Goal: Task Accomplishment & Management: Use online tool/utility

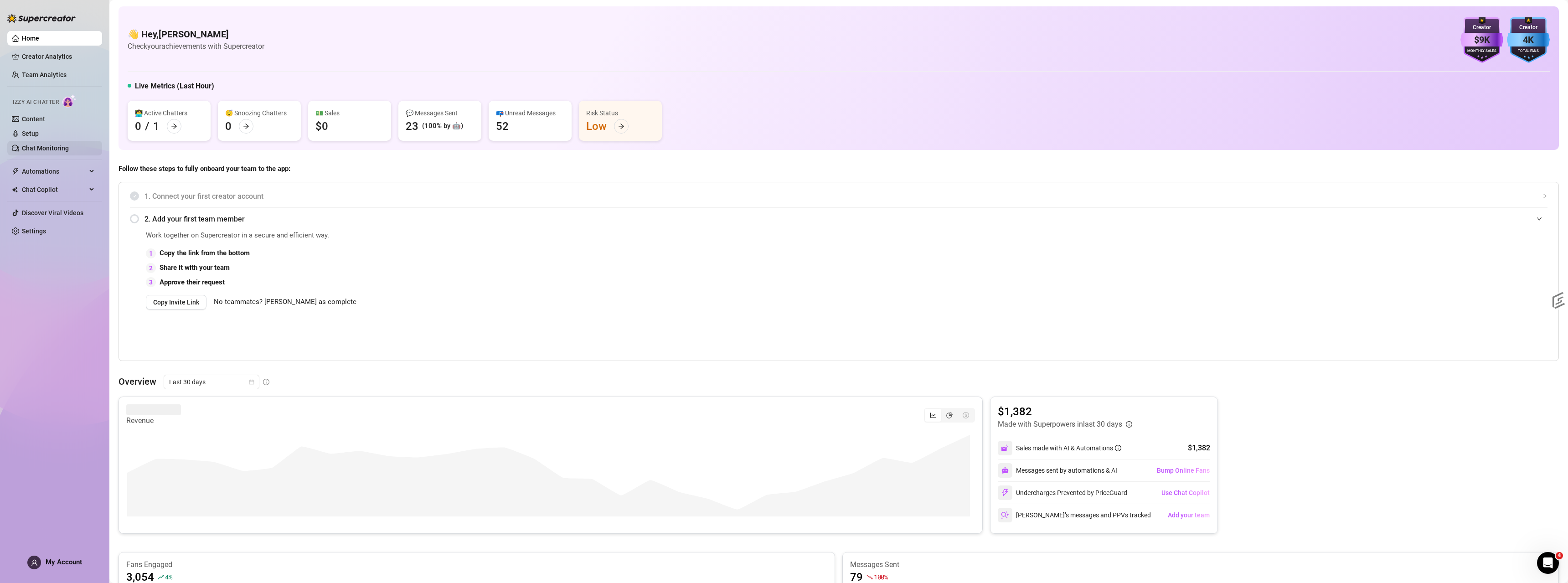
click at [46, 151] on link "Chat Monitoring" at bounding box center [45, 148] width 47 height 7
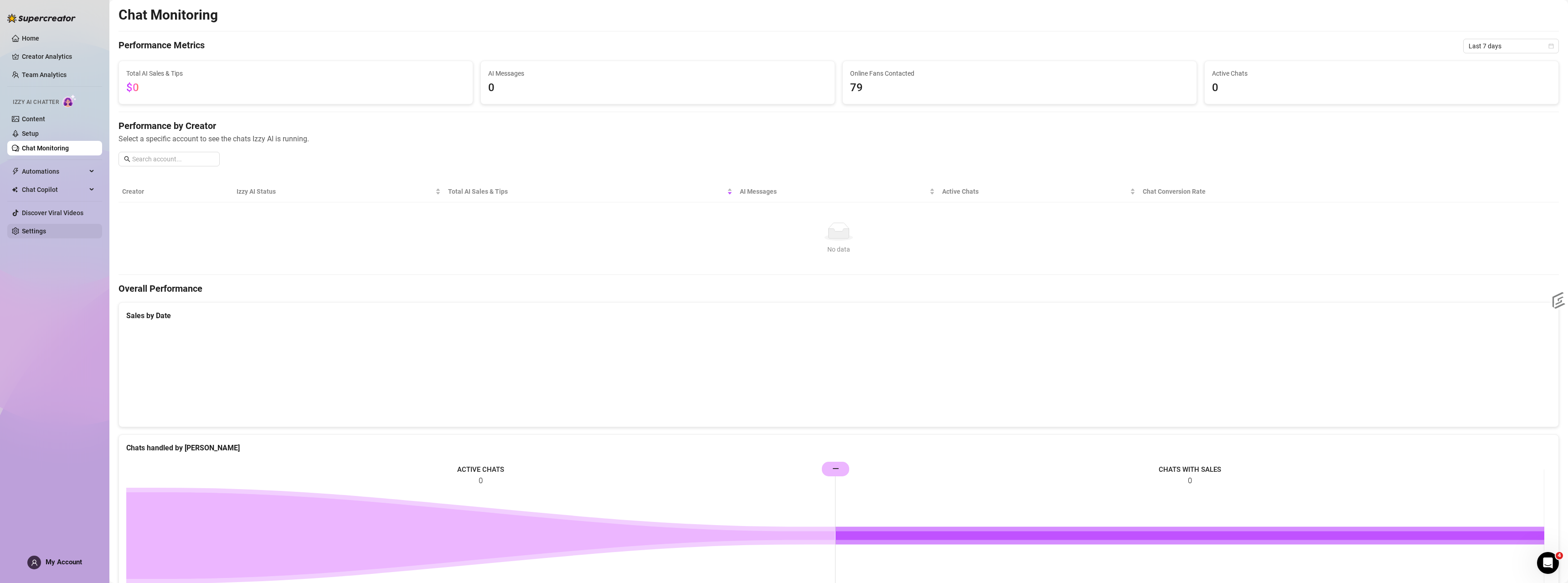
click at [44, 235] on link "Settings" at bounding box center [34, 231] width 24 height 7
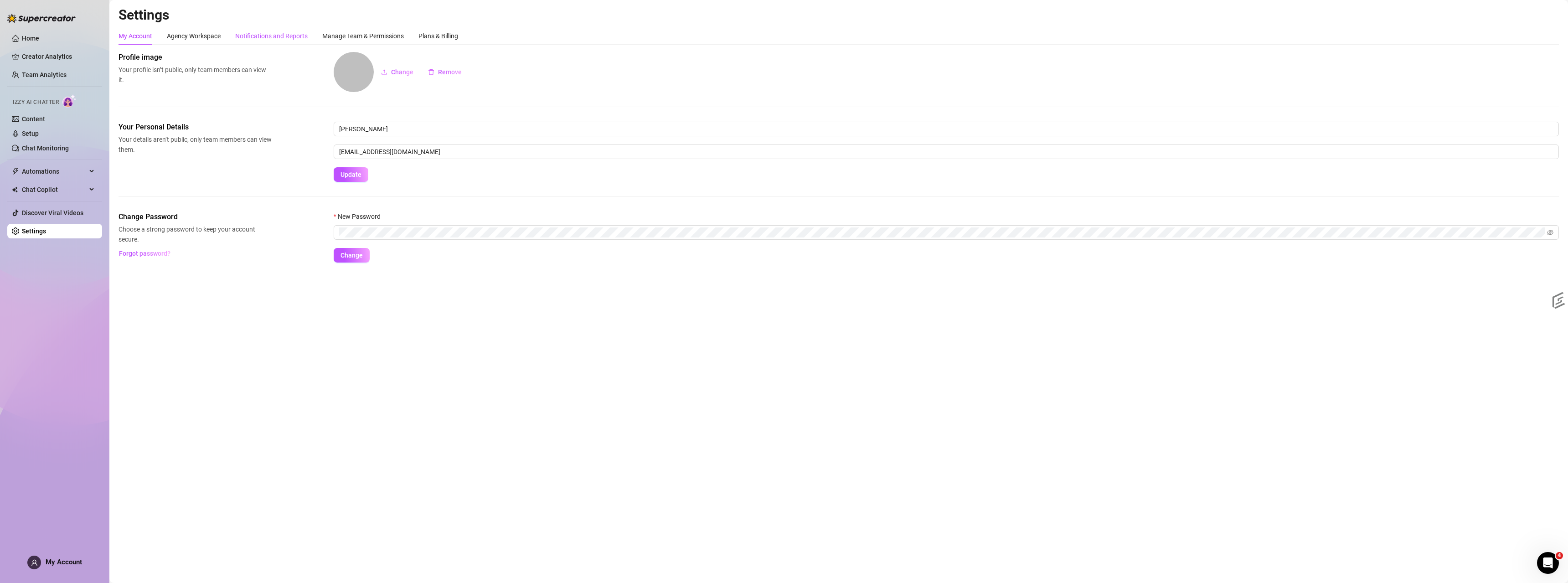
click at [255, 34] on div "Notifications and Reports" at bounding box center [272, 36] width 72 height 10
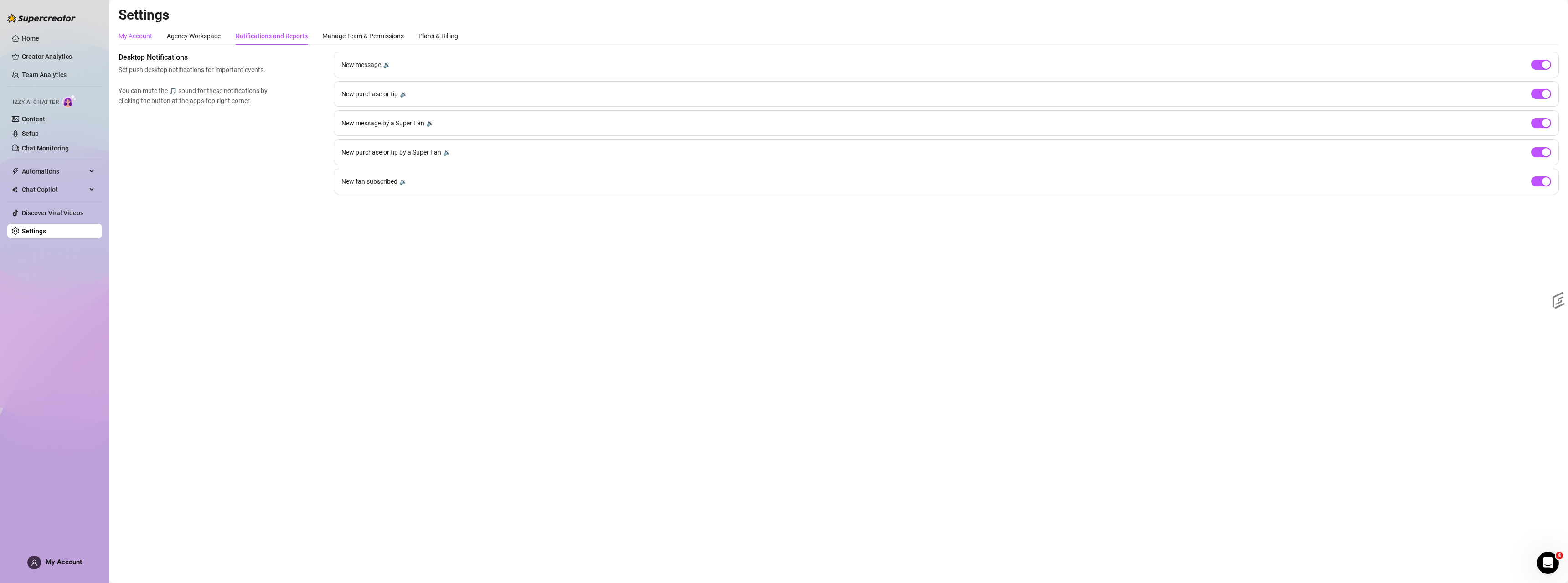
click at [136, 34] on div "My Account" at bounding box center [136, 36] width 34 height 10
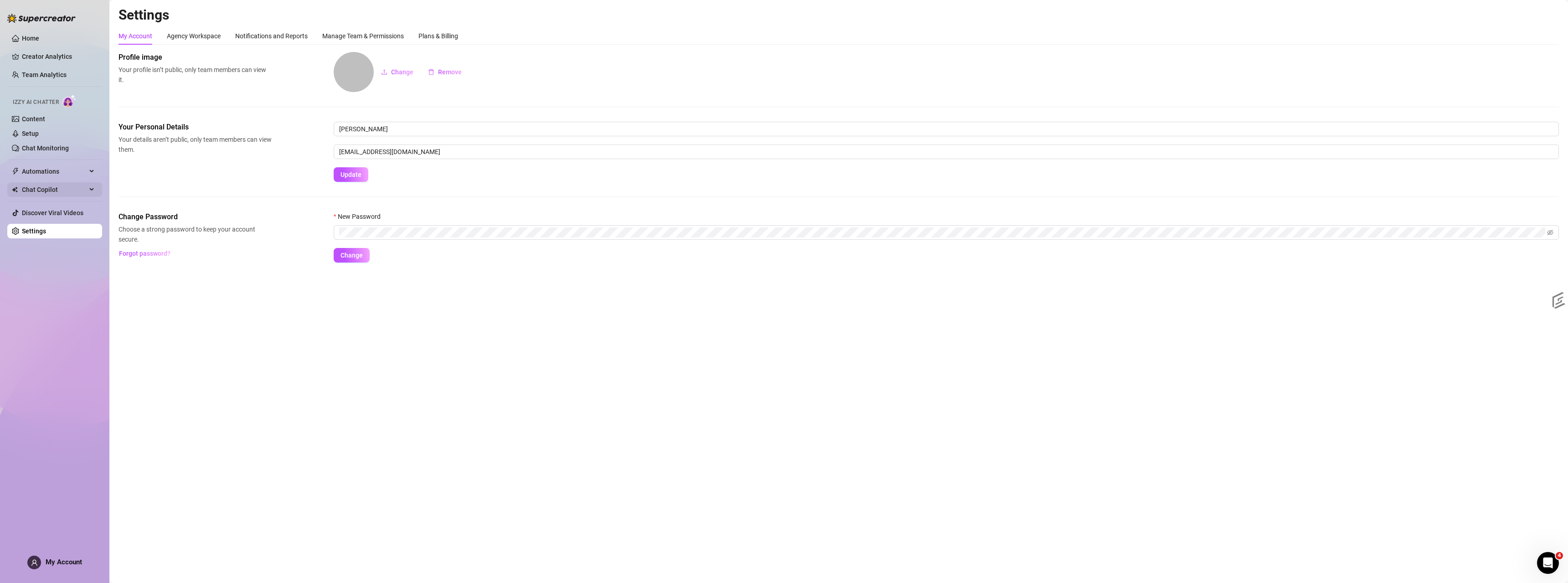
click at [29, 189] on span "Chat Copilot" at bounding box center [54, 189] width 65 height 14
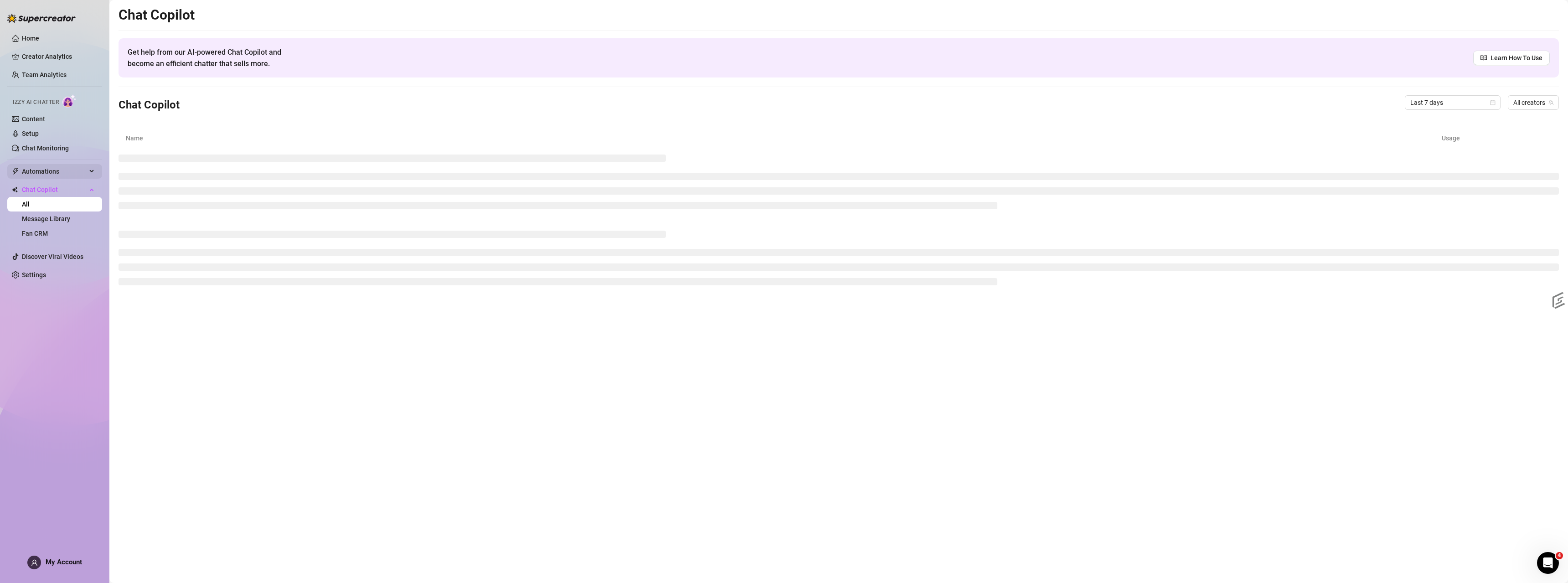
click at [41, 172] on span "Automations" at bounding box center [54, 171] width 65 height 14
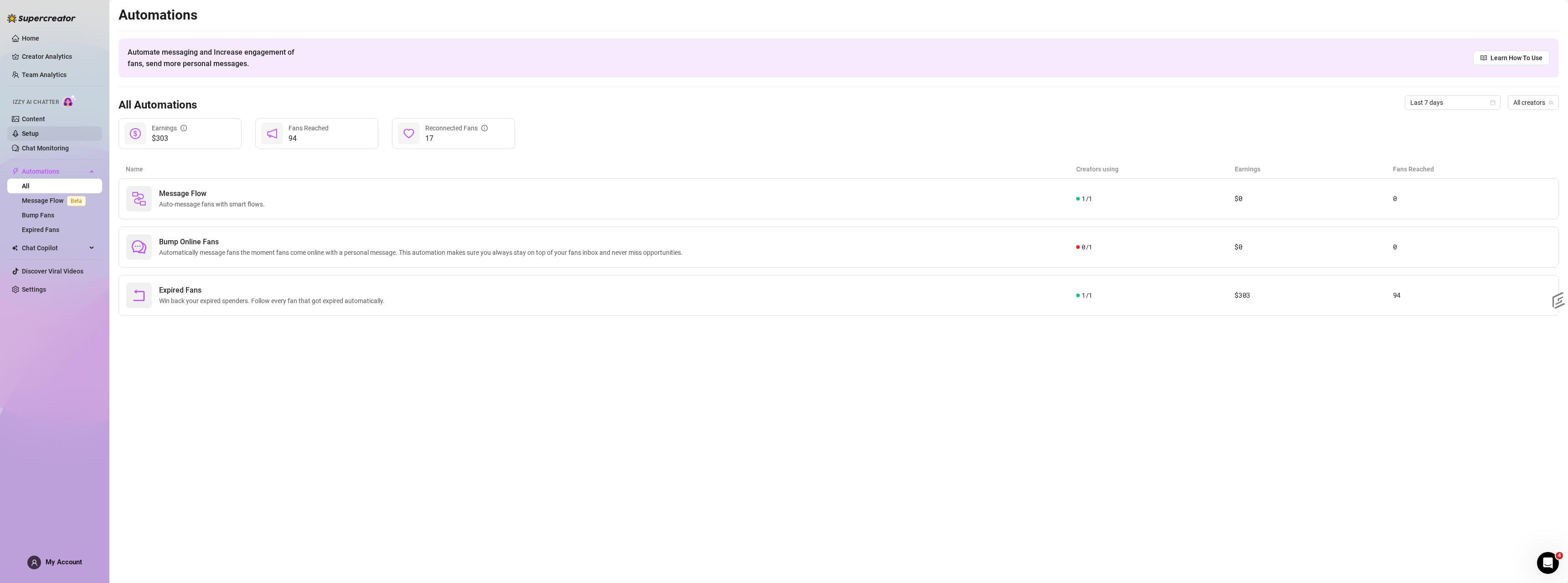
click at [34, 137] on link "Setup" at bounding box center [30, 134] width 17 height 7
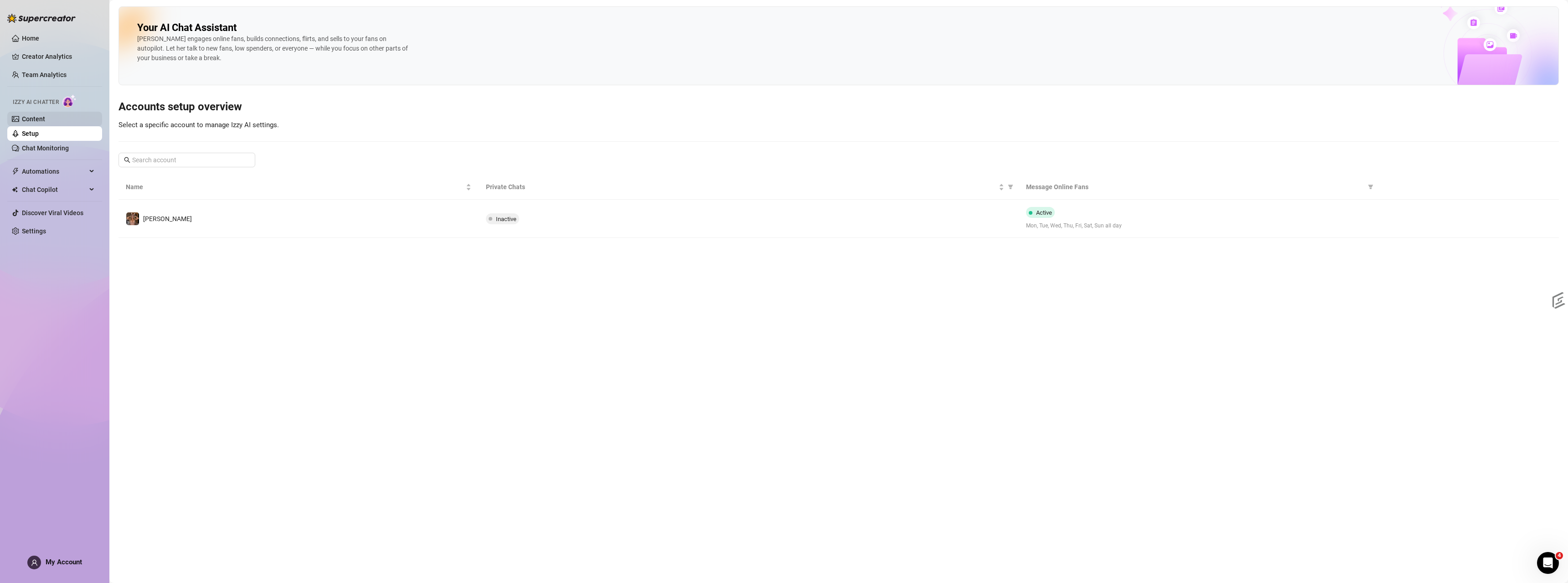
click at [33, 115] on link "Content" at bounding box center [33, 119] width 23 height 7
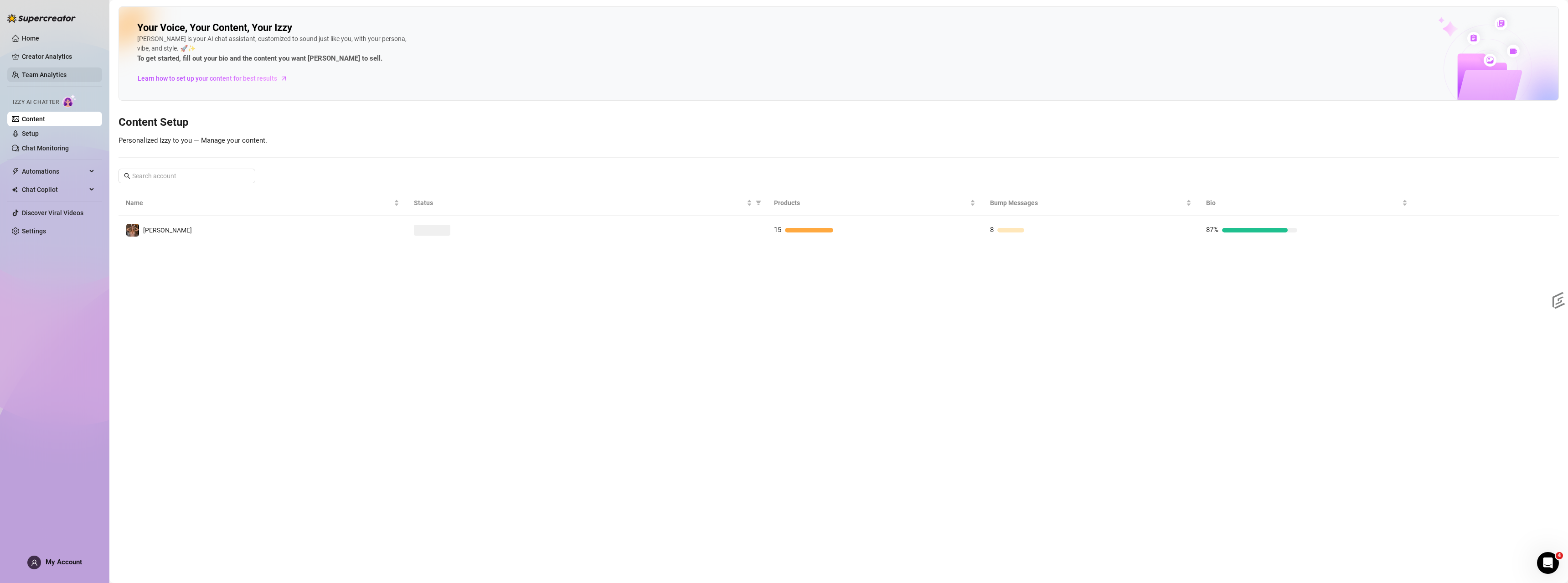
click at [38, 71] on link "Team Analytics" at bounding box center [44, 75] width 45 height 7
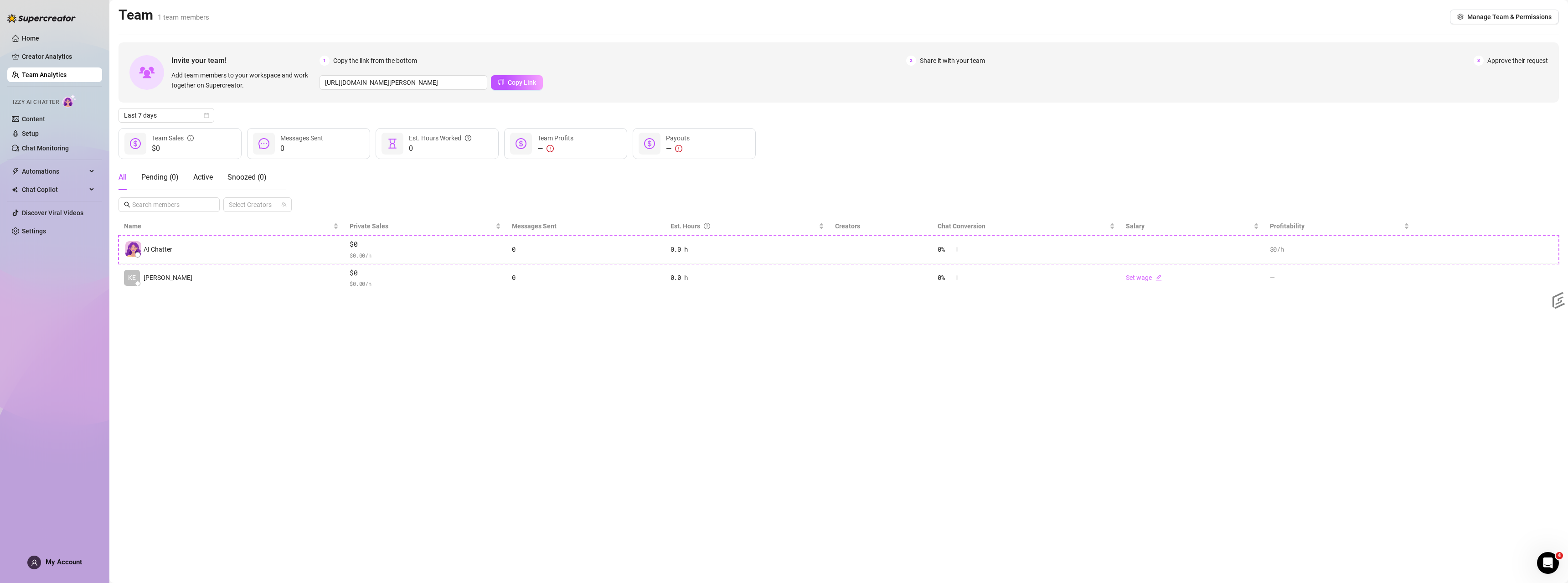
click at [39, 67] on ul "Home Creator Analytics Team Analytics Izzy AI Chatter Content Setup Chat Monito…" at bounding box center [55, 135] width 95 height 215
click at [46, 54] on link "Creator Analytics" at bounding box center [58, 56] width 73 height 14
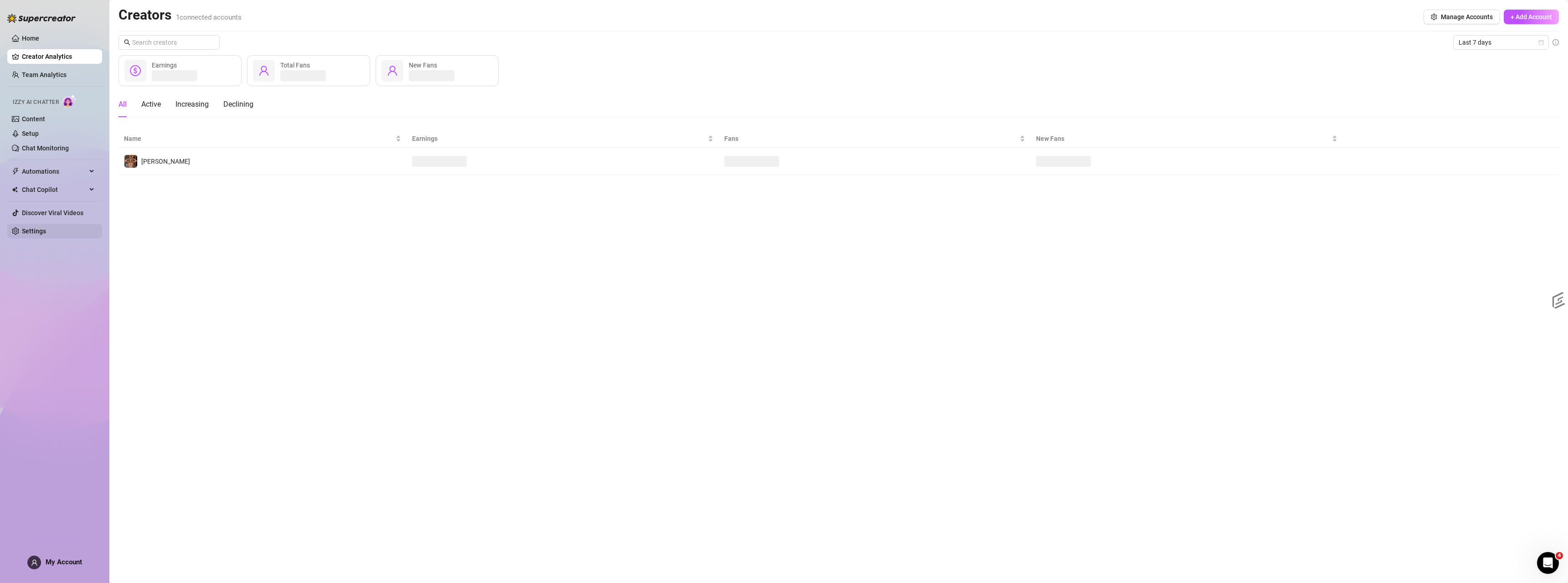
click at [36, 228] on link "Settings" at bounding box center [34, 231] width 24 height 7
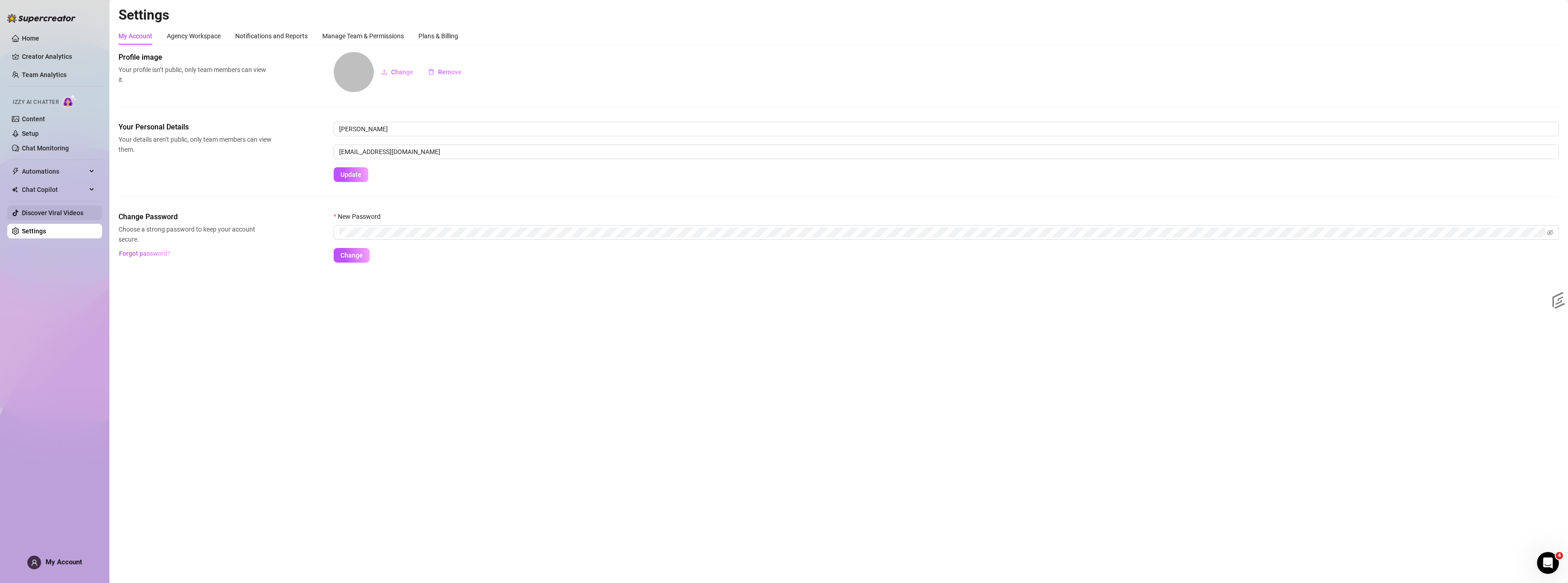
click at [34, 209] on link "Discover Viral Videos" at bounding box center [52, 213] width 62 height 7
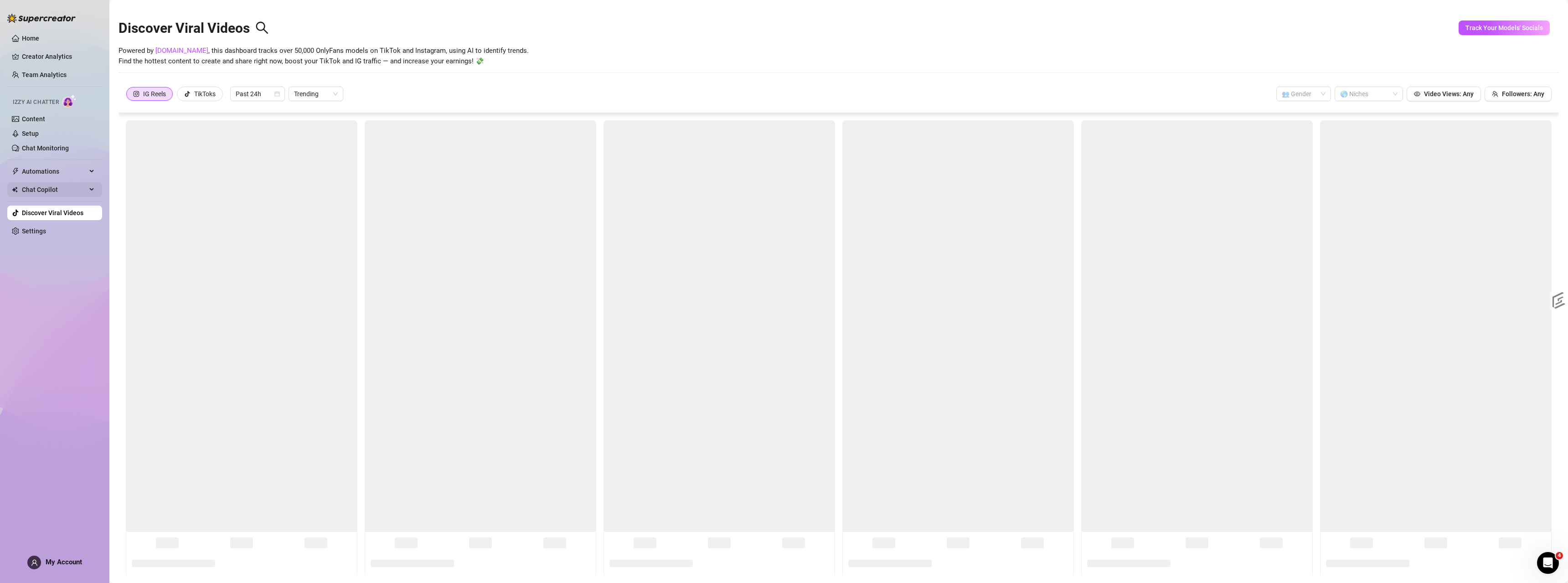
click at [30, 186] on span "Chat Copilot" at bounding box center [54, 189] width 65 height 14
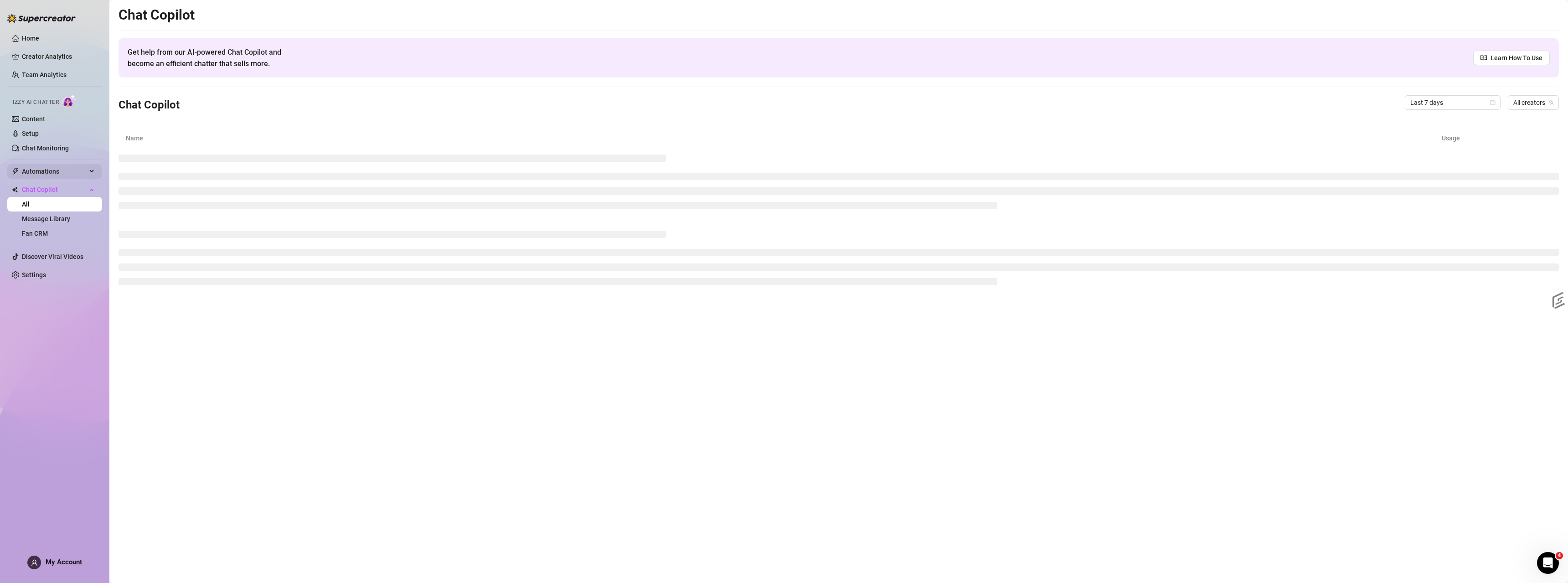
click at [39, 173] on span "Automations" at bounding box center [54, 171] width 65 height 14
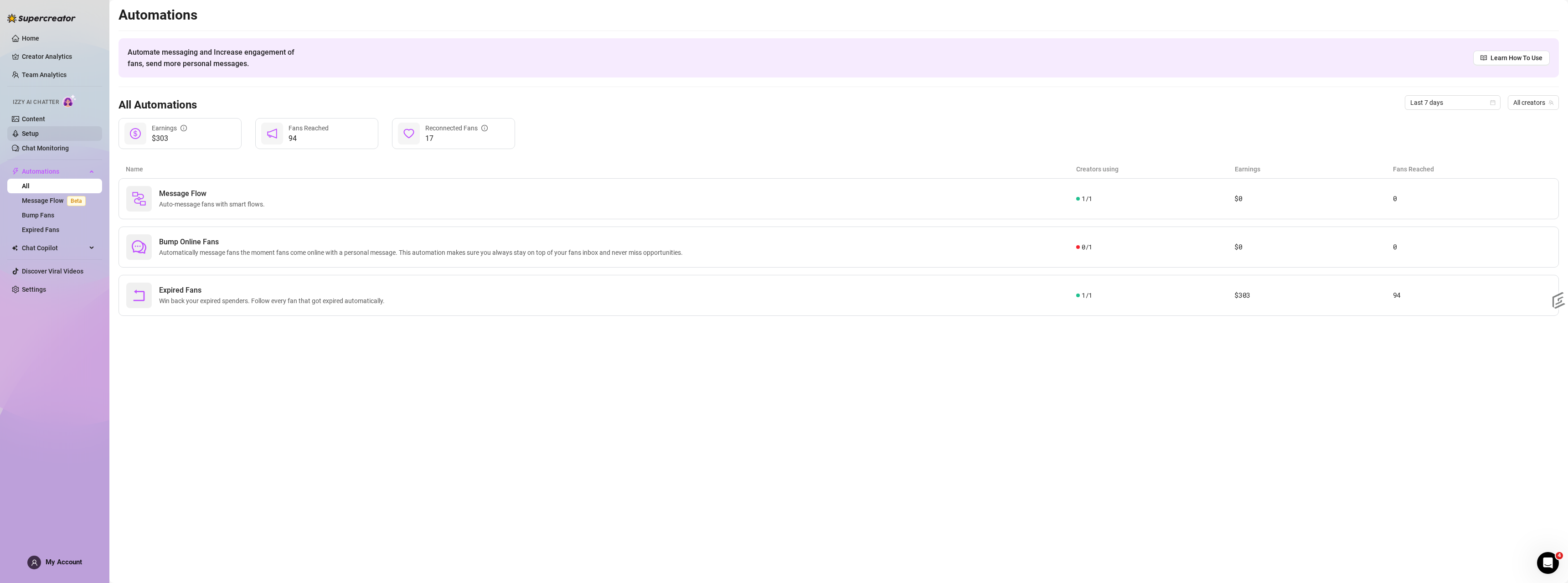
click at [34, 132] on link "Setup" at bounding box center [30, 134] width 17 height 7
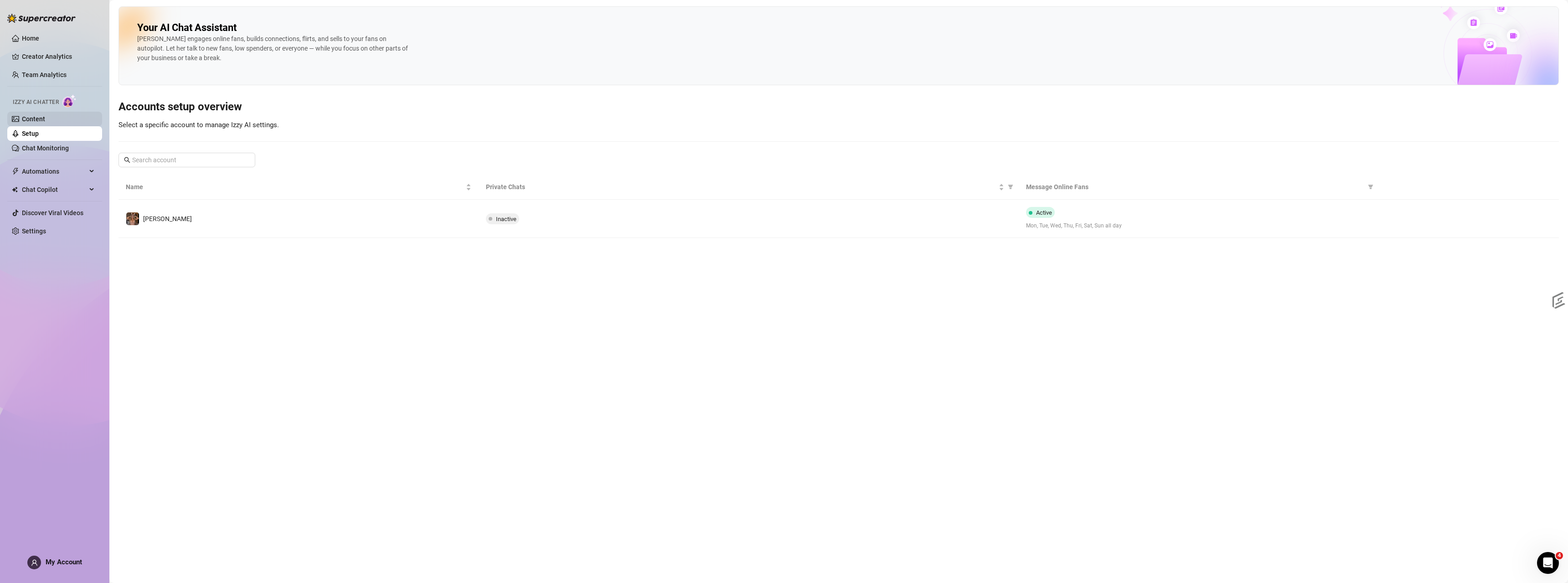
click at [36, 122] on link "Content" at bounding box center [33, 119] width 23 height 7
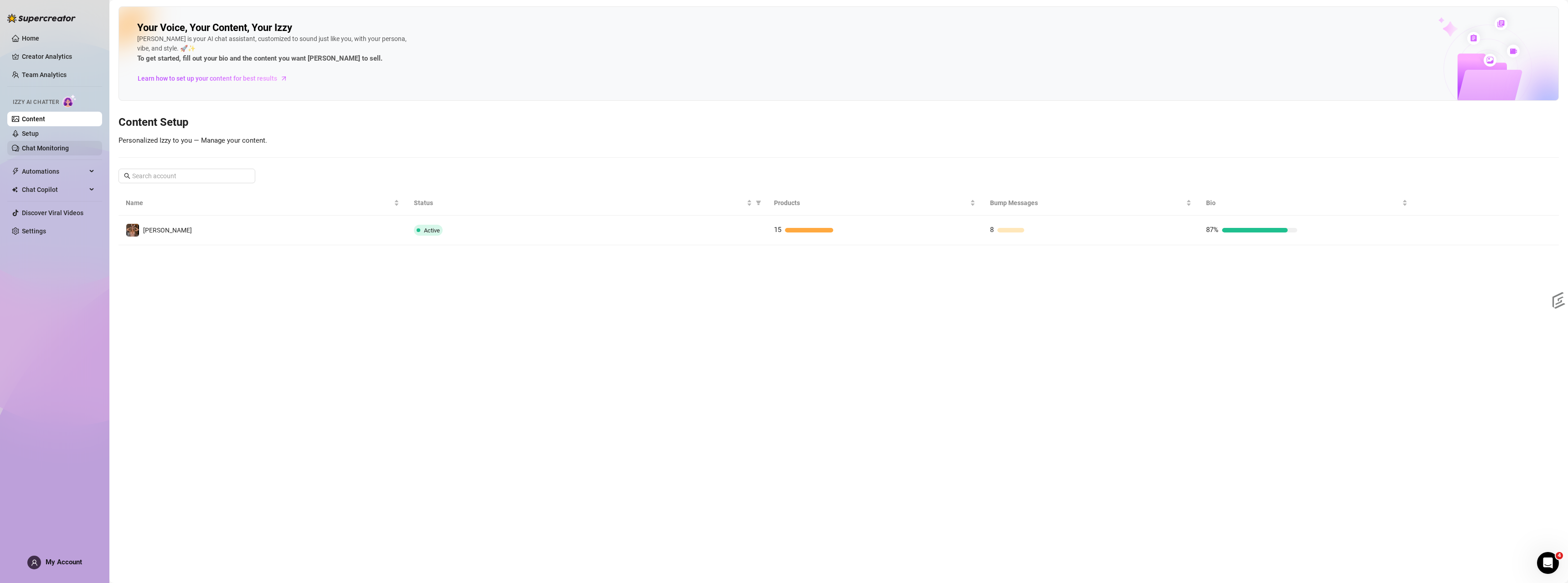
click at [36, 148] on link "Chat Monitoring" at bounding box center [45, 148] width 47 height 7
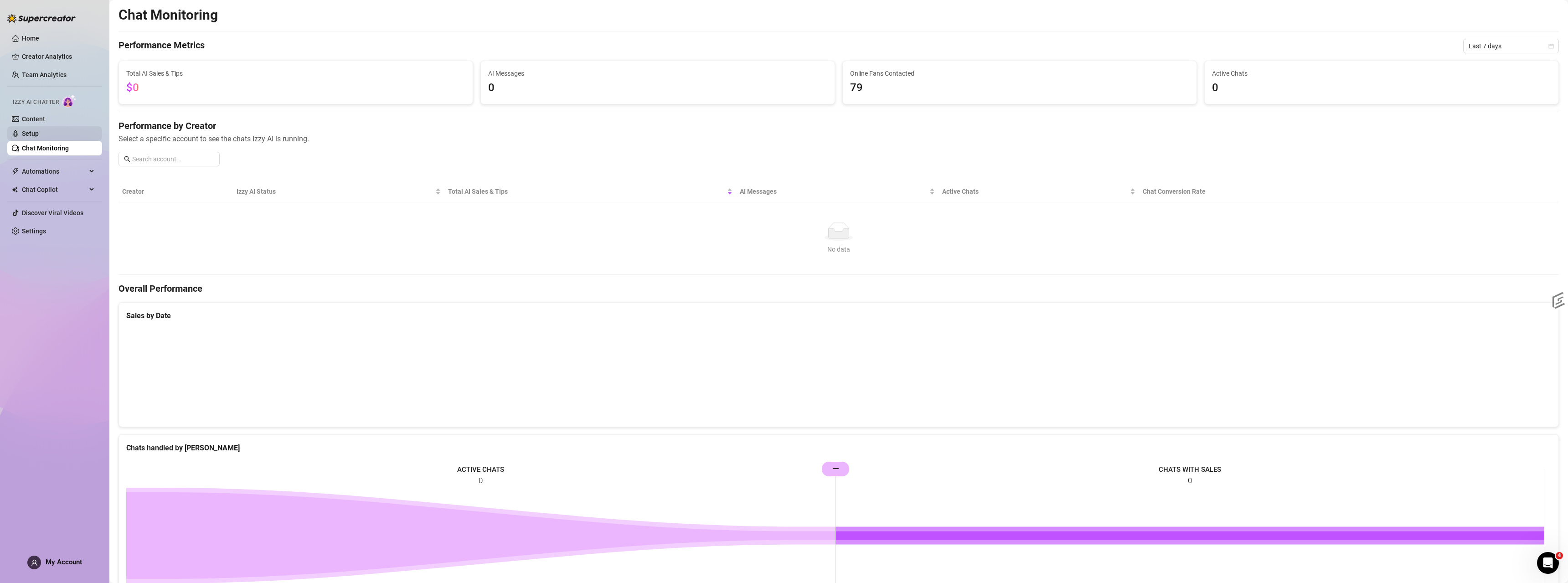
click at [36, 137] on link "Setup" at bounding box center [30, 134] width 17 height 7
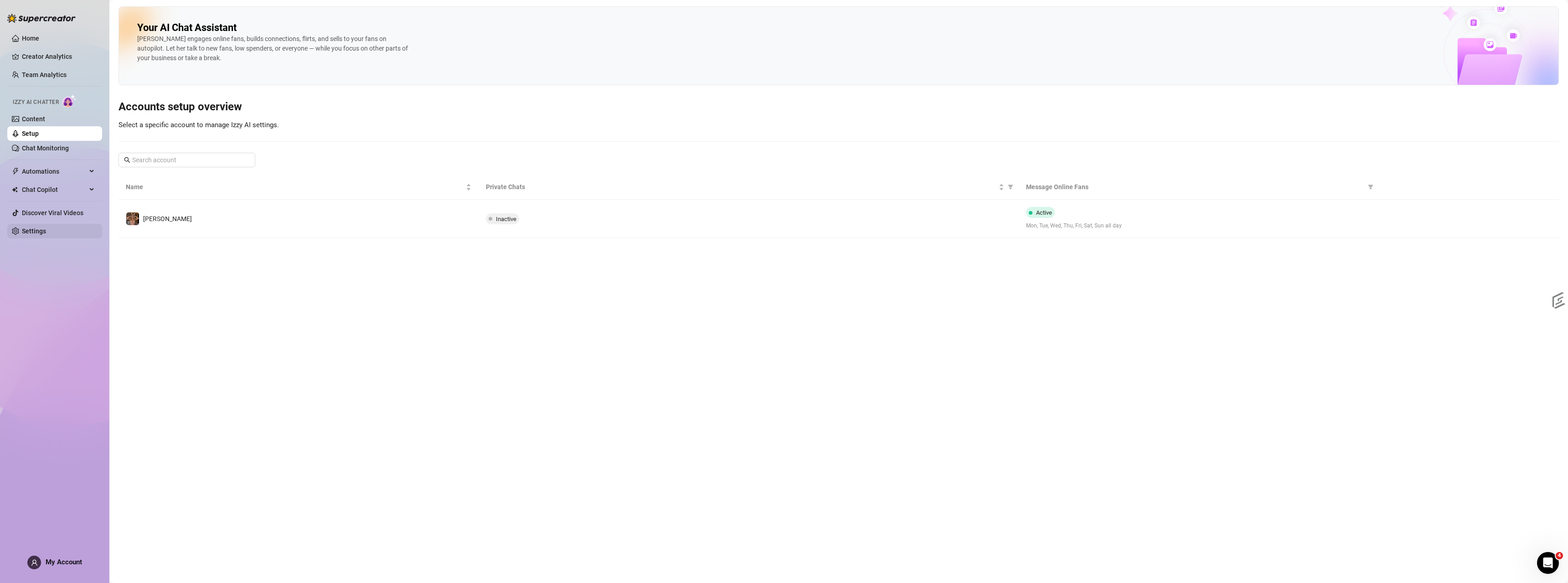
click at [46, 229] on link "Settings" at bounding box center [34, 231] width 24 height 7
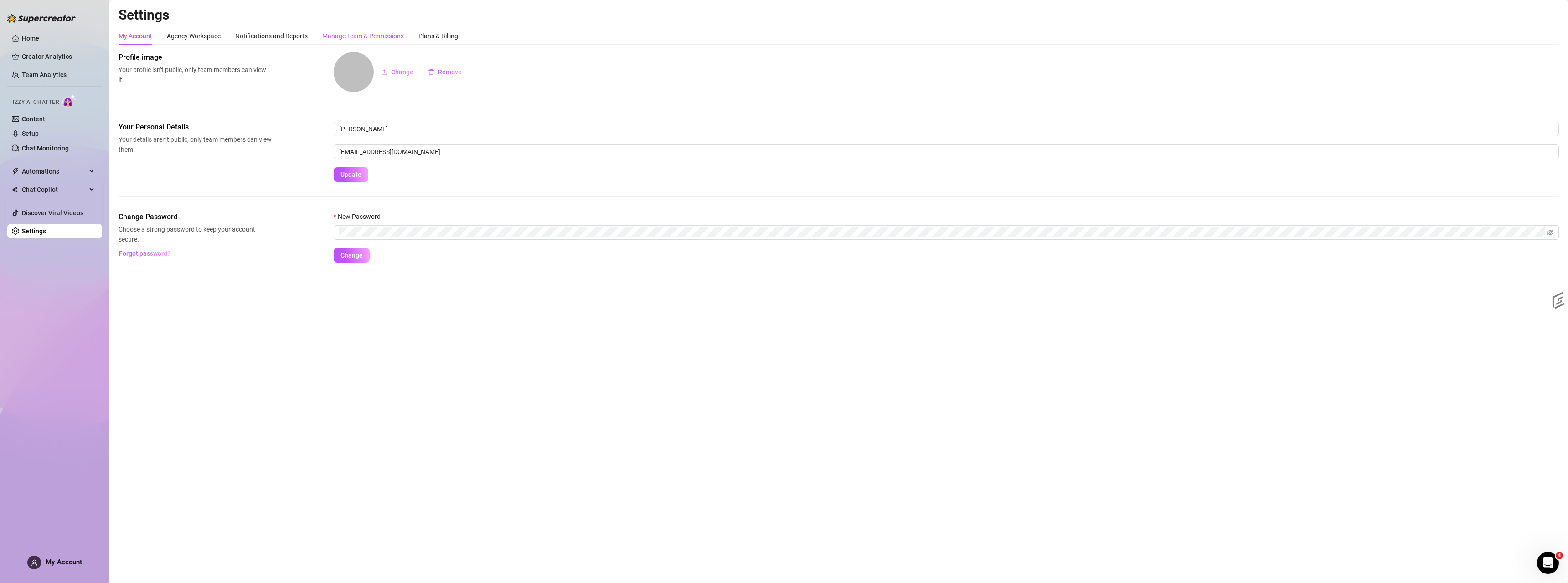
click at [376, 31] on div "Manage Team & Permissions" at bounding box center [363, 36] width 82 height 10
click at [271, 38] on div "Notifications and Reports" at bounding box center [272, 36] width 72 height 10
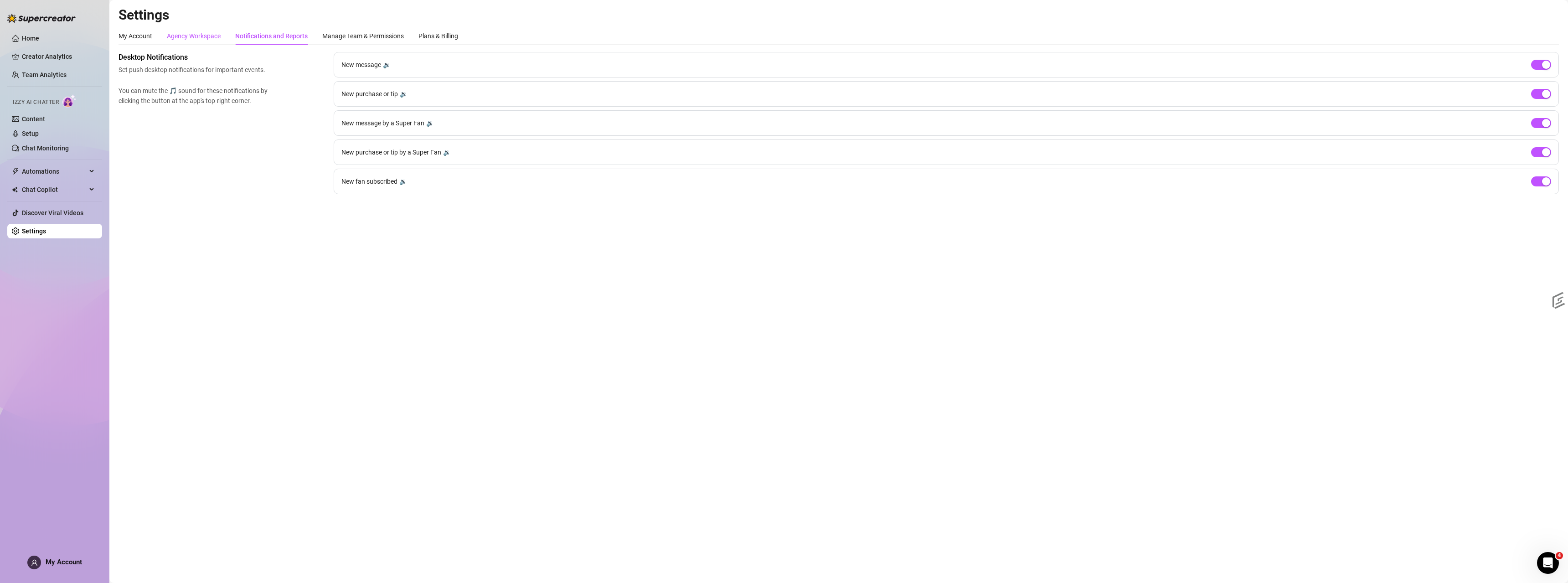
click at [207, 38] on div "Agency Workspace" at bounding box center [194, 36] width 54 height 10
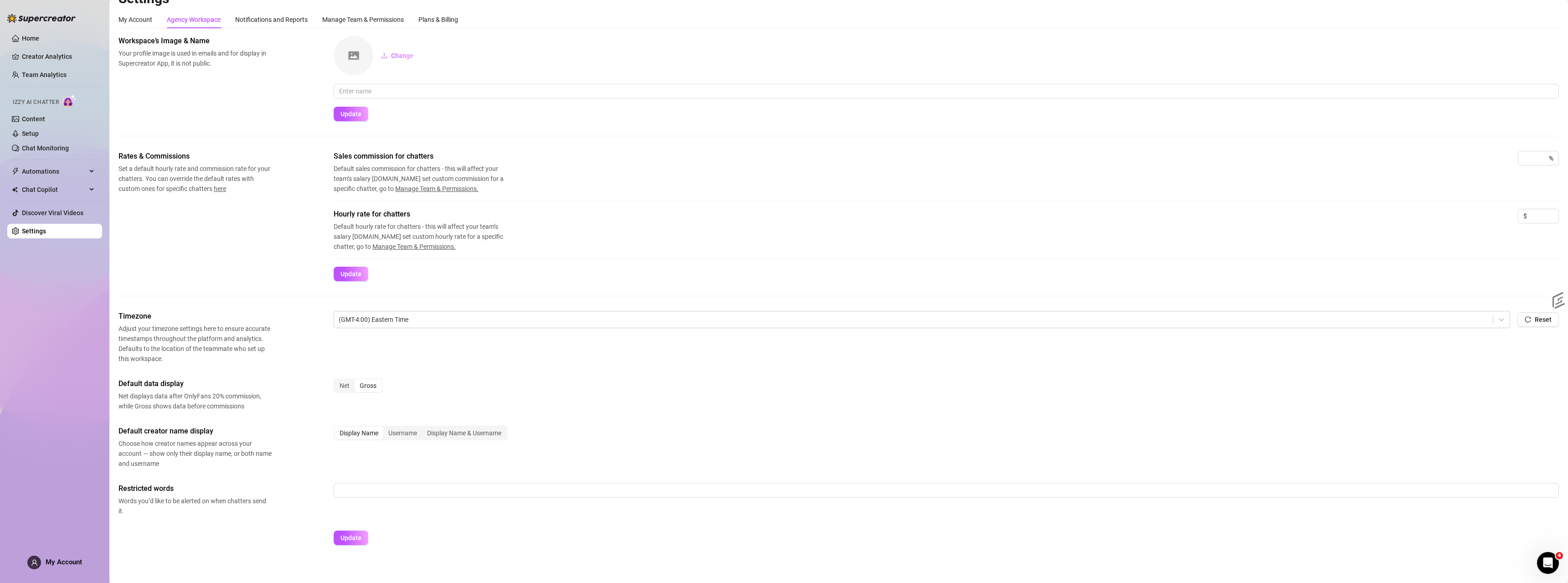
scroll to position [25, 0]
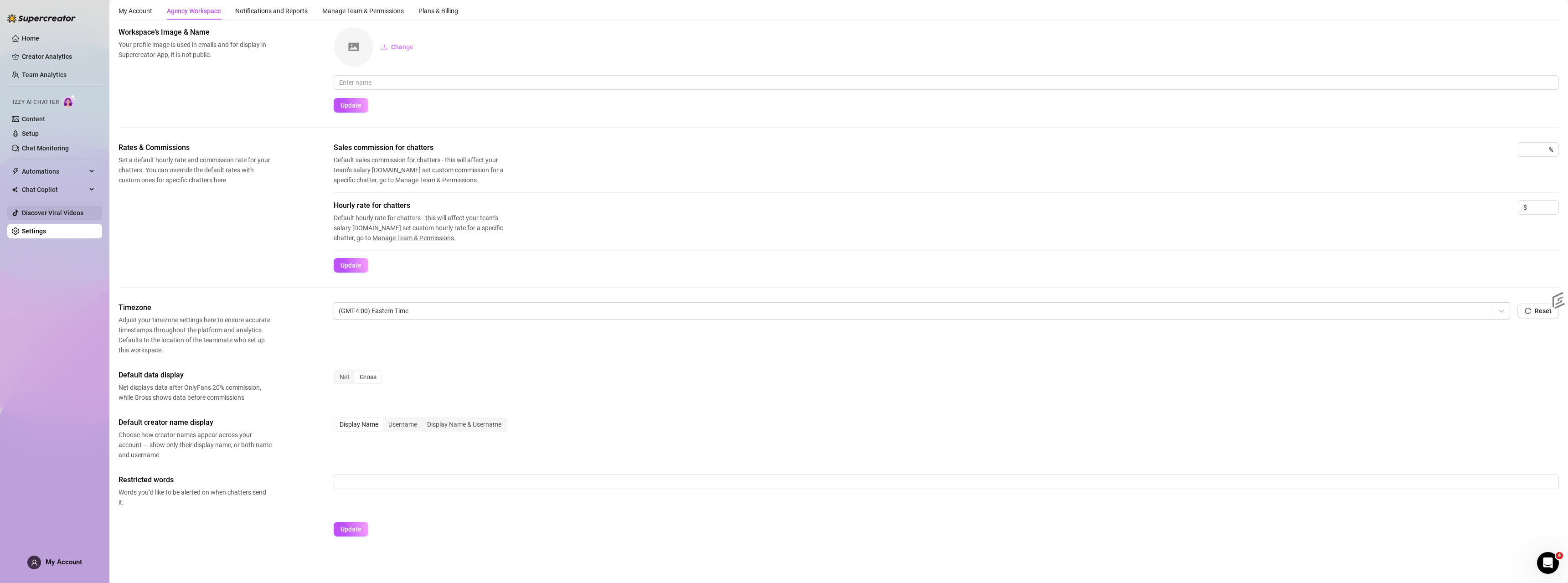
click at [56, 217] on link "Discover Viral Videos" at bounding box center [52, 213] width 62 height 7
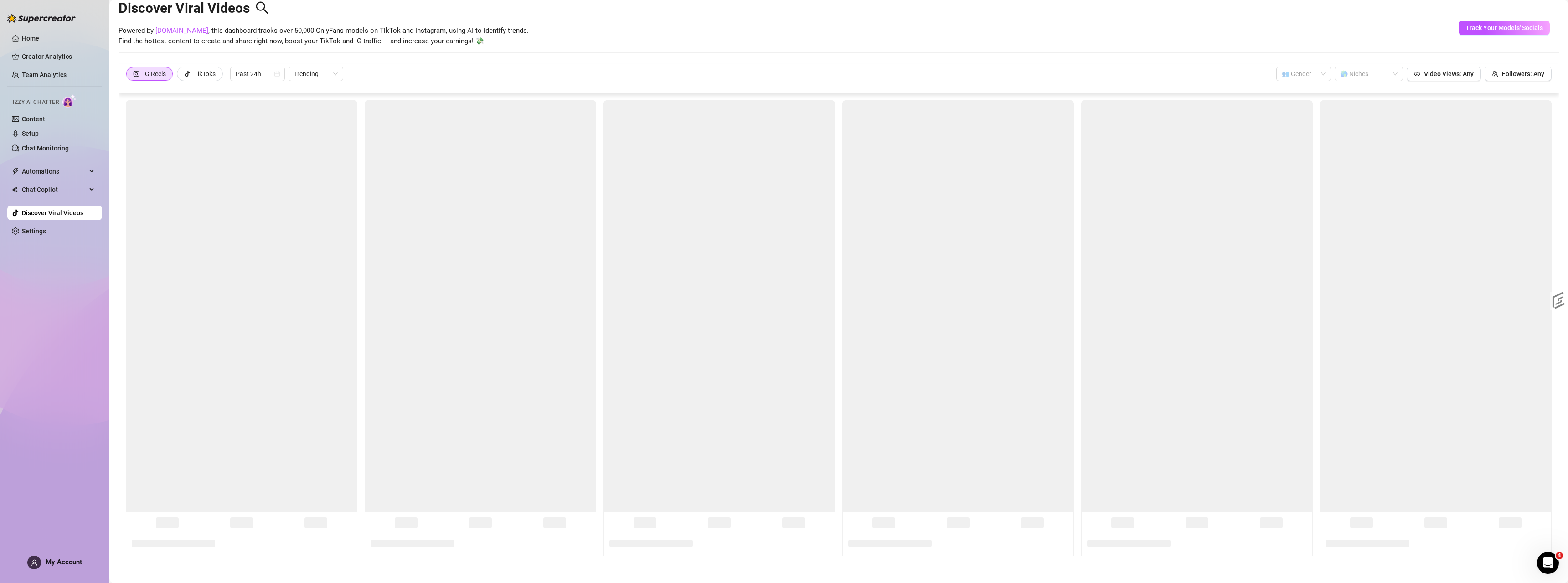
scroll to position [20, 0]
click at [19, 176] on div "Automations" at bounding box center [55, 171] width 95 height 14
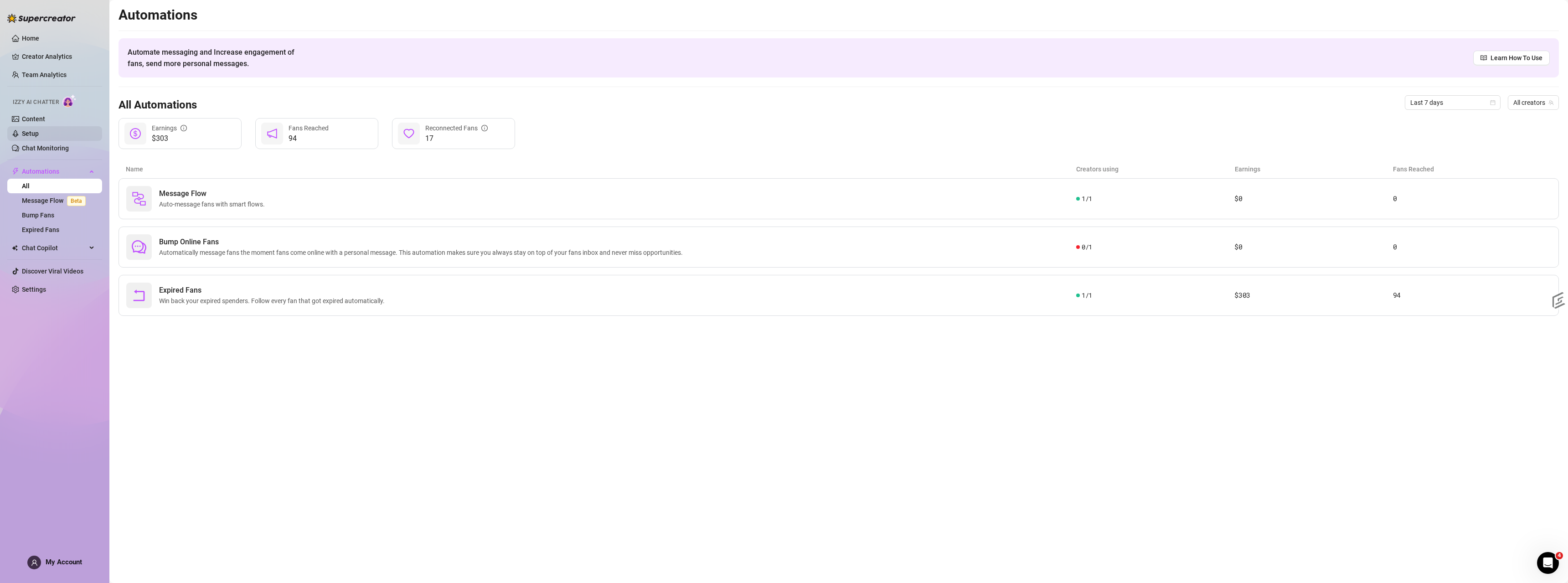
click at [32, 137] on link "Setup" at bounding box center [30, 134] width 17 height 7
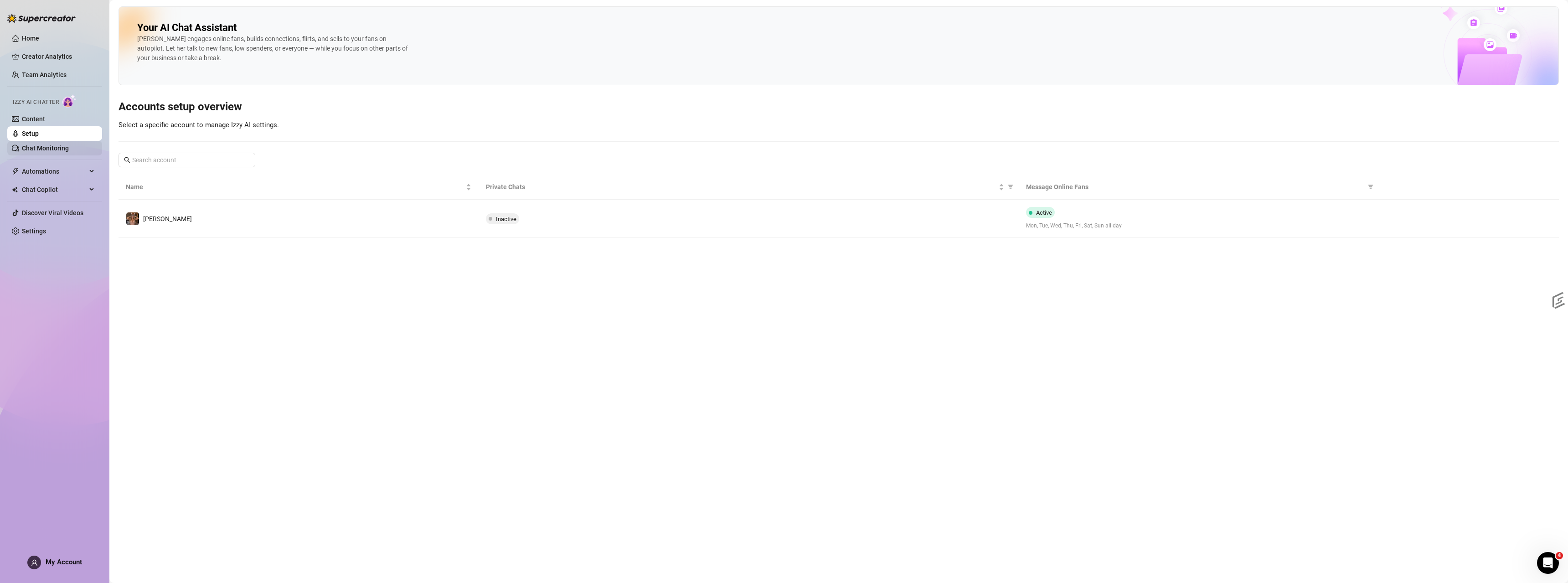
click at [40, 144] on link "Chat Monitoring" at bounding box center [45, 148] width 47 height 7
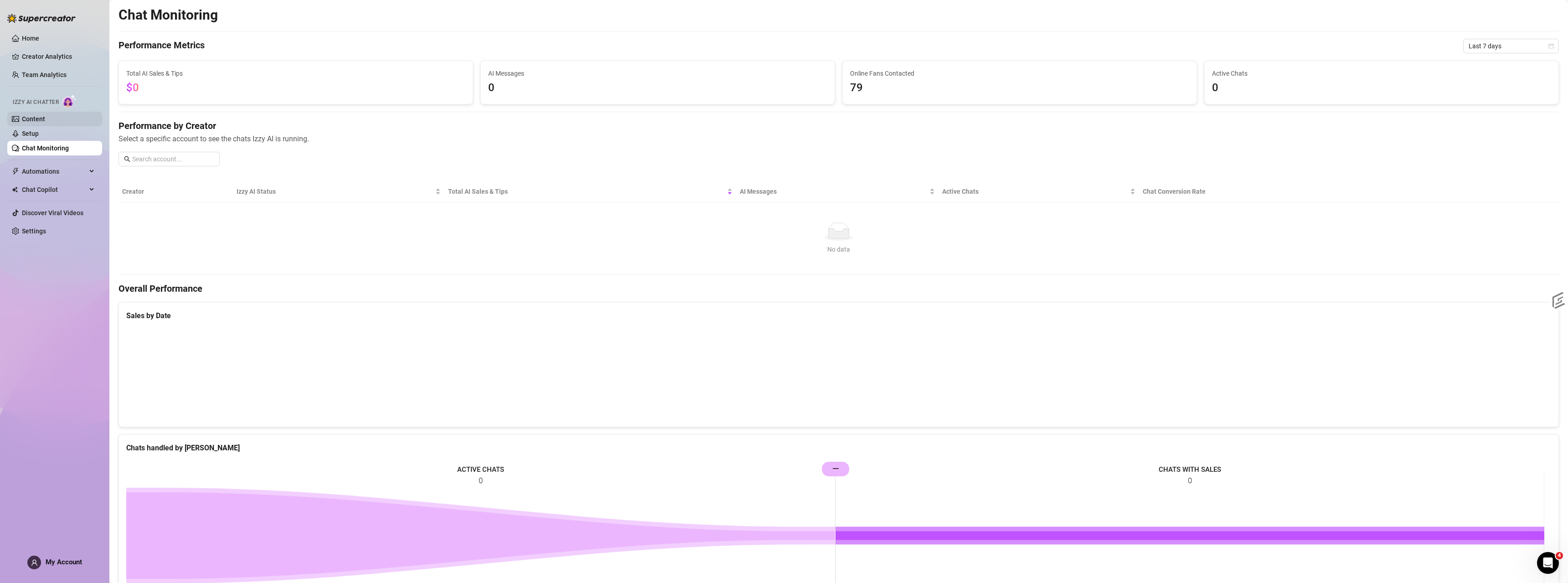
click at [34, 117] on link "Content" at bounding box center [33, 119] width 23 height 7
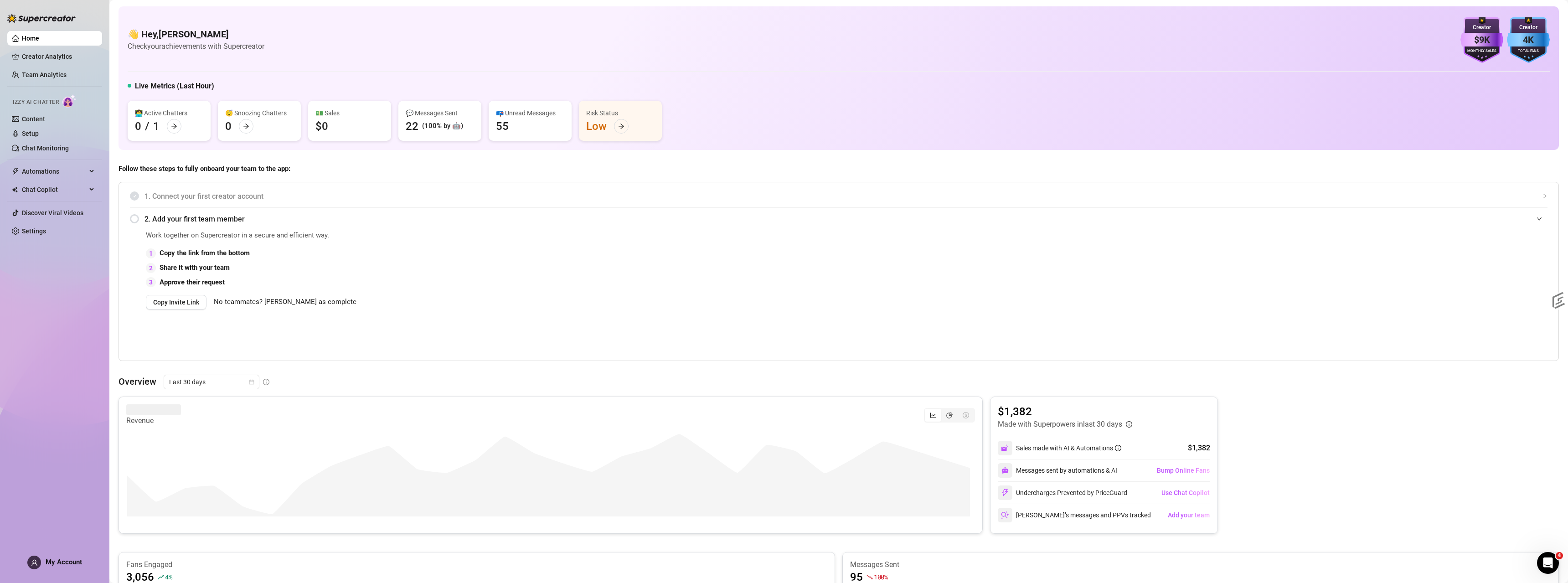
drag, startPoint x: 751, startPoint y: 220, endPoint x: 757, endPoint y: 215, distance: 7.8
click at [752, 218] on span "2. Add your first team member" at bounding box center [846, 219] width 1403 height 11
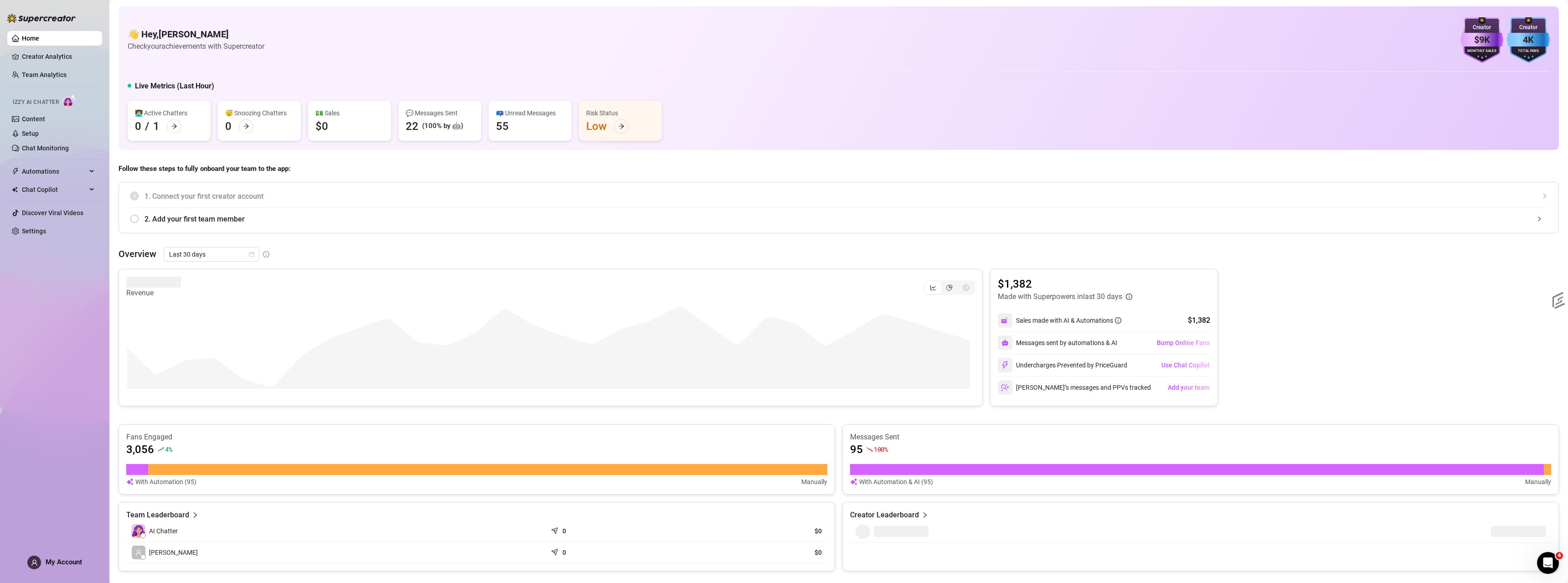
drag, startPoint x: 757, startPoint y: 215, endPoint x: 765, endPoint y: 212, distance: 8.5
click at [759, 215] on span "2. Add your first team member" at bounding box center [846, 219] width 1403 height 11
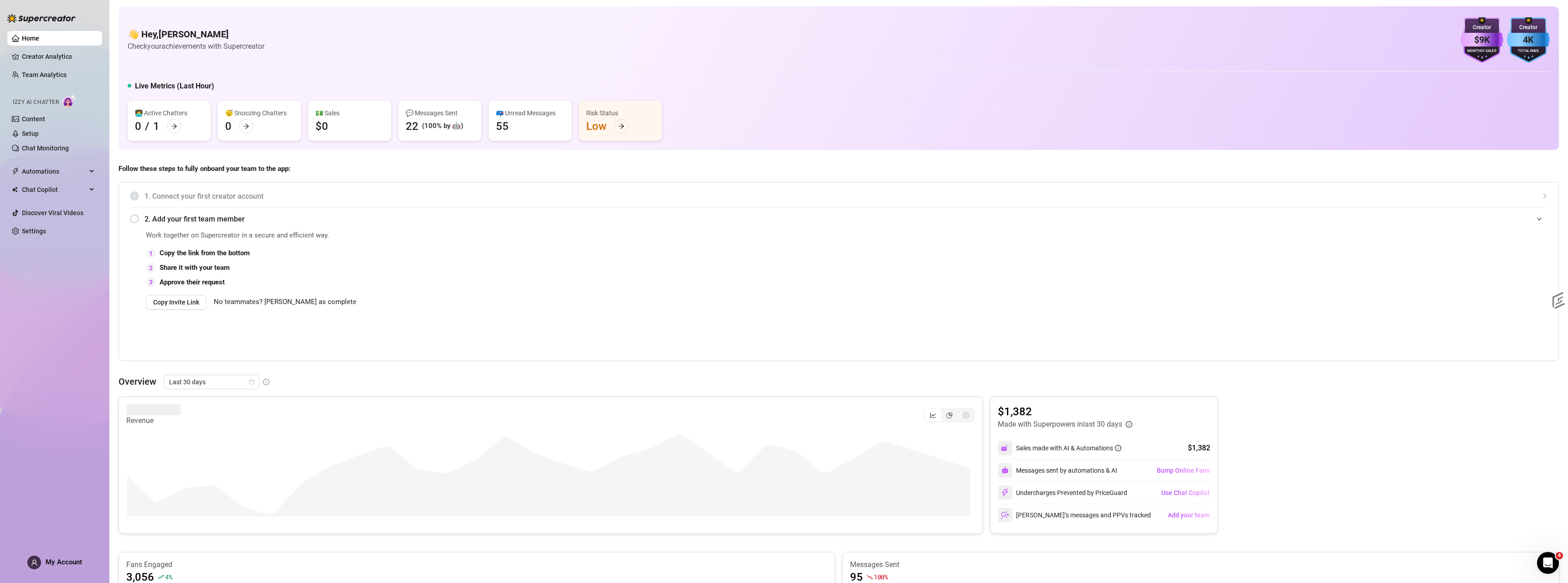
click at [1023, 194] on span "1. Connect your first creator account" at bounding box center [846, 196] width 1403 height 11
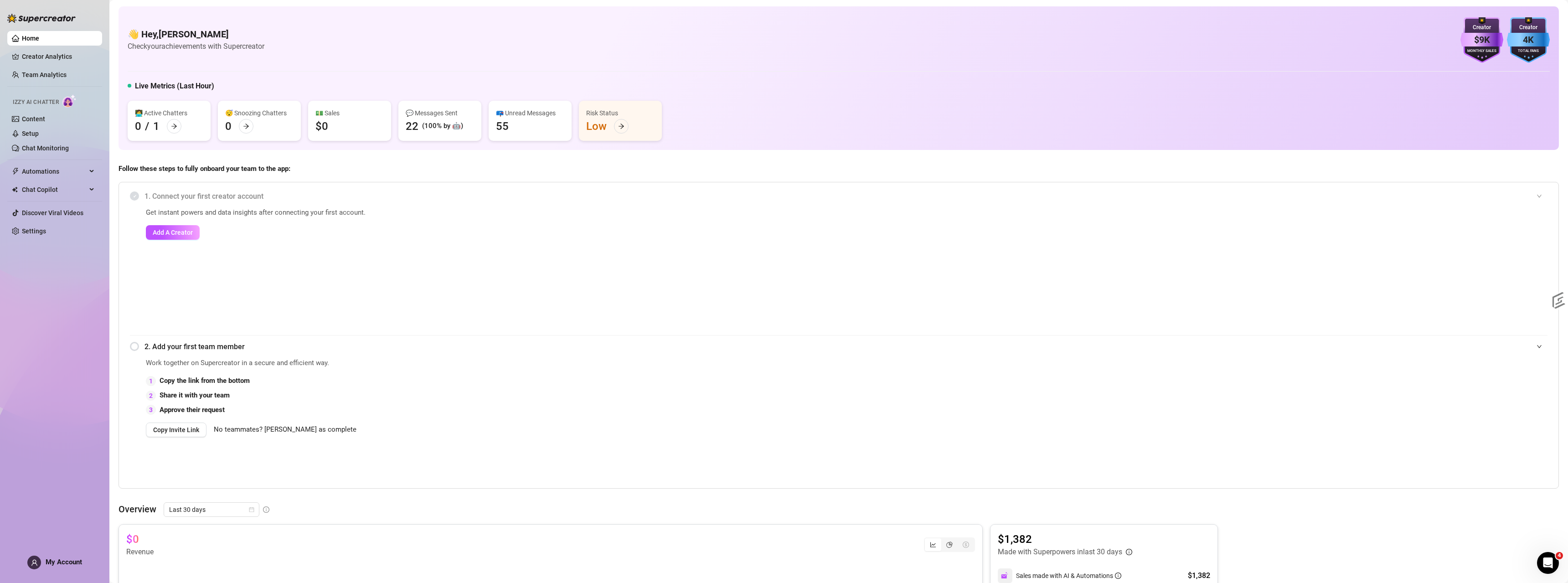
drag, startPoint x: 1199, startPoint y: 183, endPoint x: 1371, endPoint y: 86, distance: 197.5
click at [1204, 177] on div "Follow these steps to fully onboard your team to the app: 1. Connect your first…" at bounding box center [839, 326] width 1441 height 325
click at [43, 171] on span "Automations" at bounding box center [54, 171] width 65 height 14
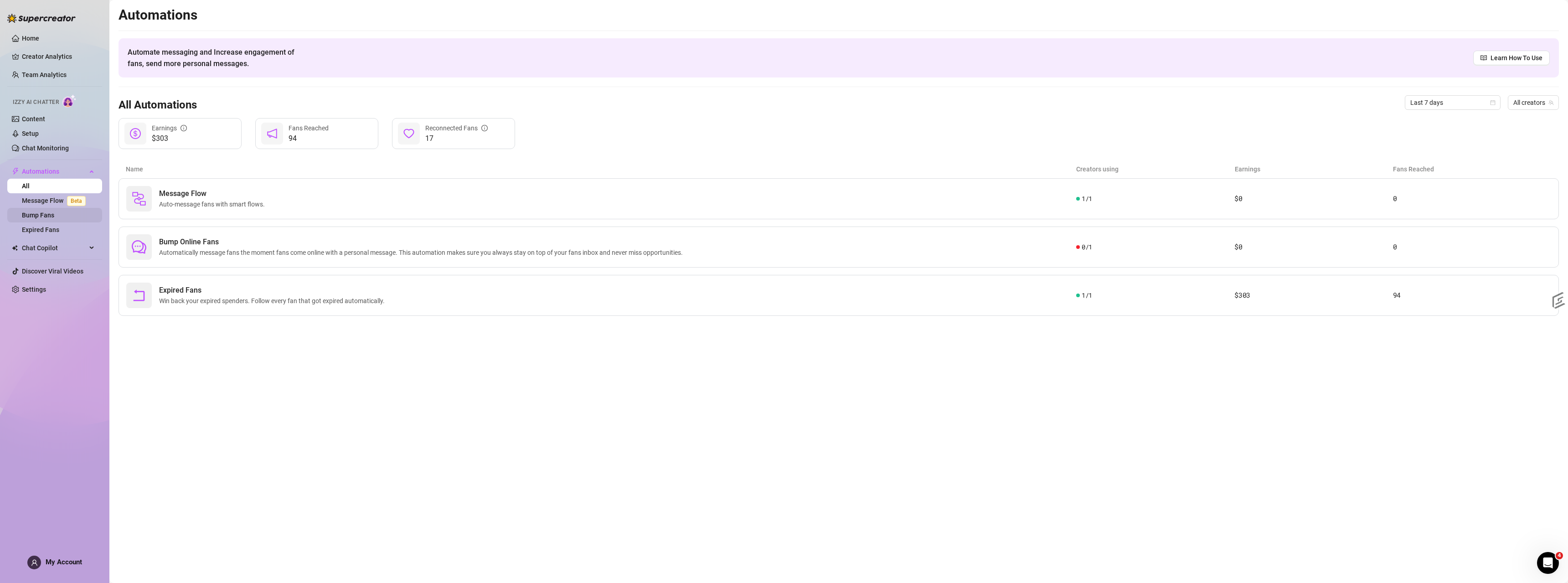
click at [38, 212] on link "Bump Fans" at bounding box center [38, 215] width 32 height 7
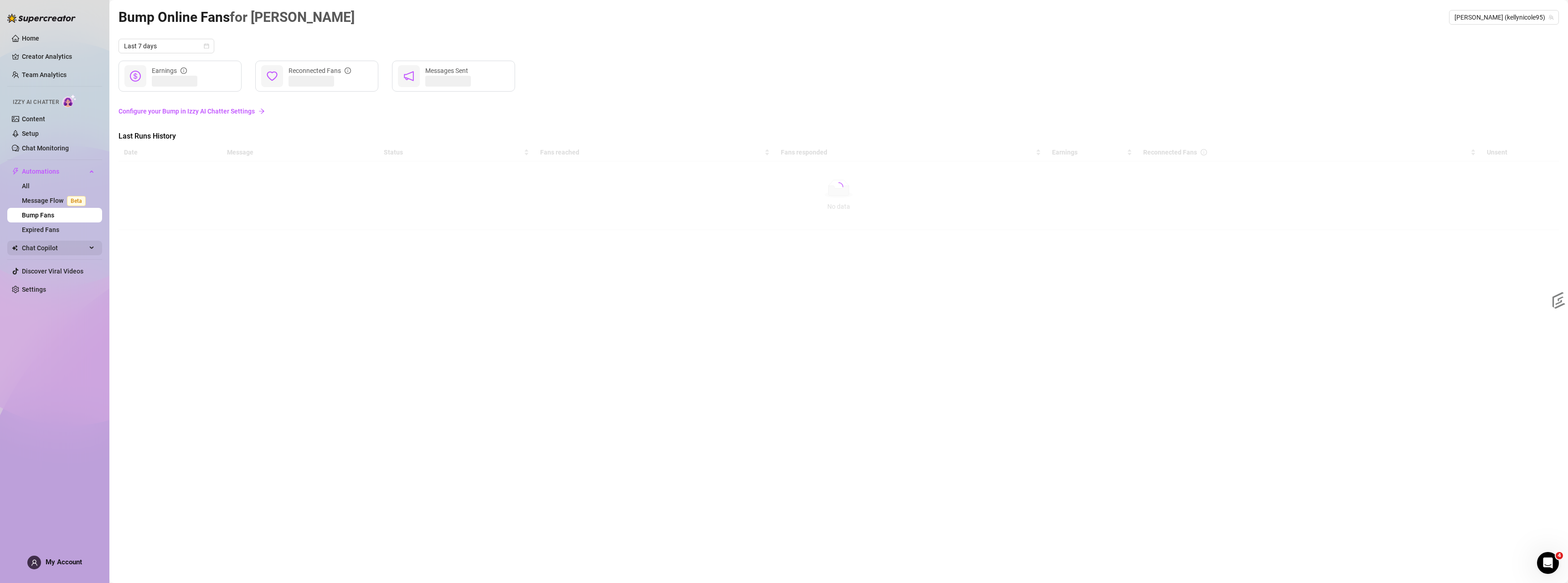
click at [51, 249] on span "Chat Copilot" at bounding box center [54, 247] width 65 height 14
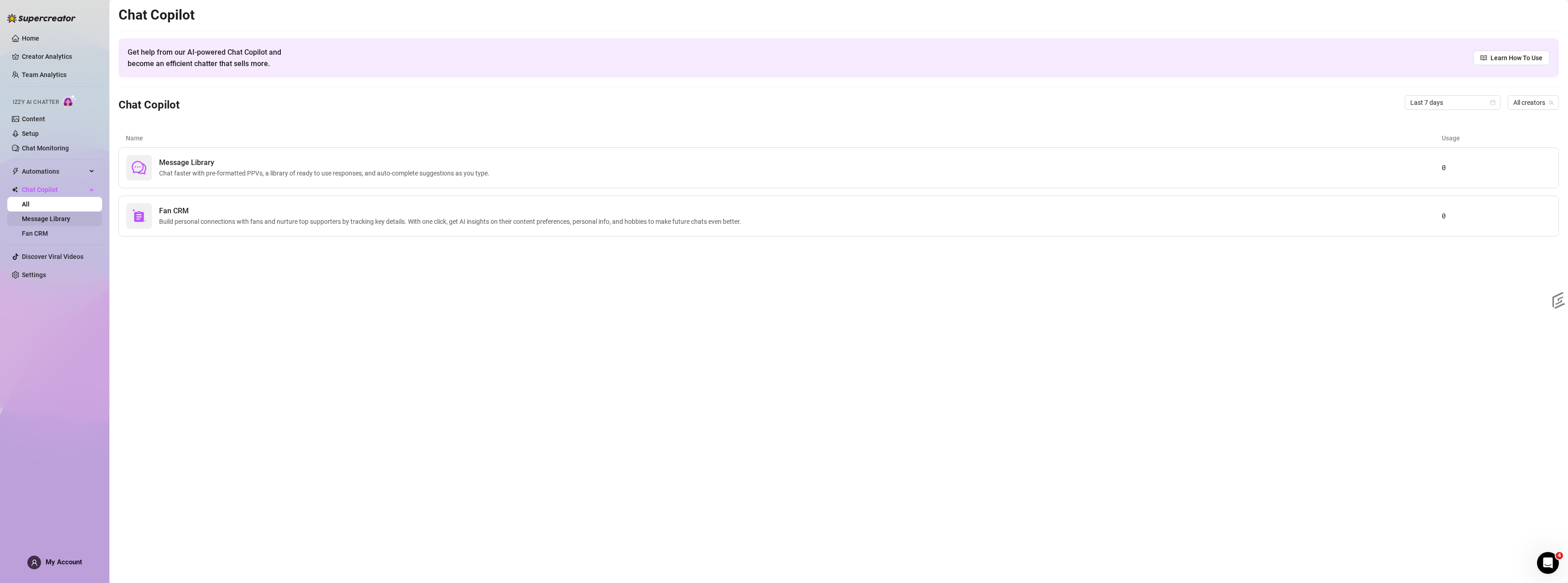
click at [45, 222] on link "Message Library" at bounding box center [46, 219] width 48 height 7
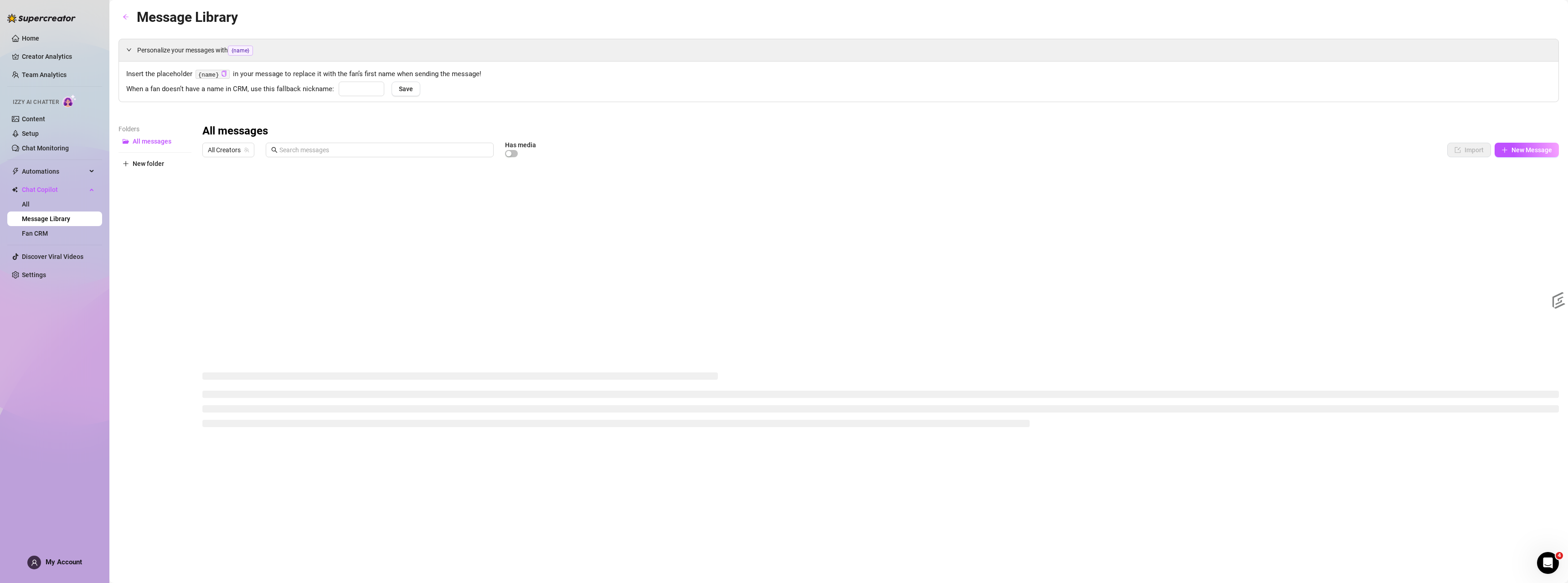
type input "babe"
click at [41, 241] on ul "Home Creator Analytics Team Analytics Izzy AI Chatter Content Setup Chat Monito…" at bounding box center [55, 157] width 95 height 258
click at [1552, 571] on div "Open Intercom Messenger" at bounding box center [1547, 561] width 30 height 30
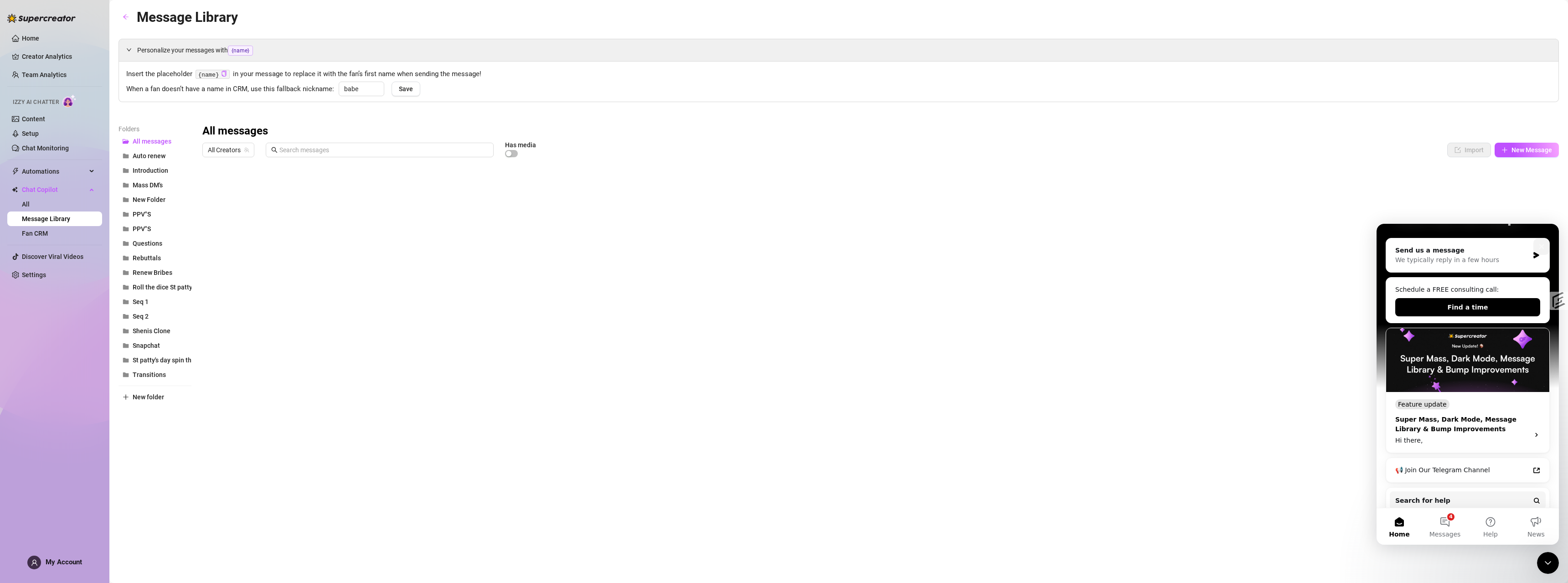
scroll to position [175, 0]
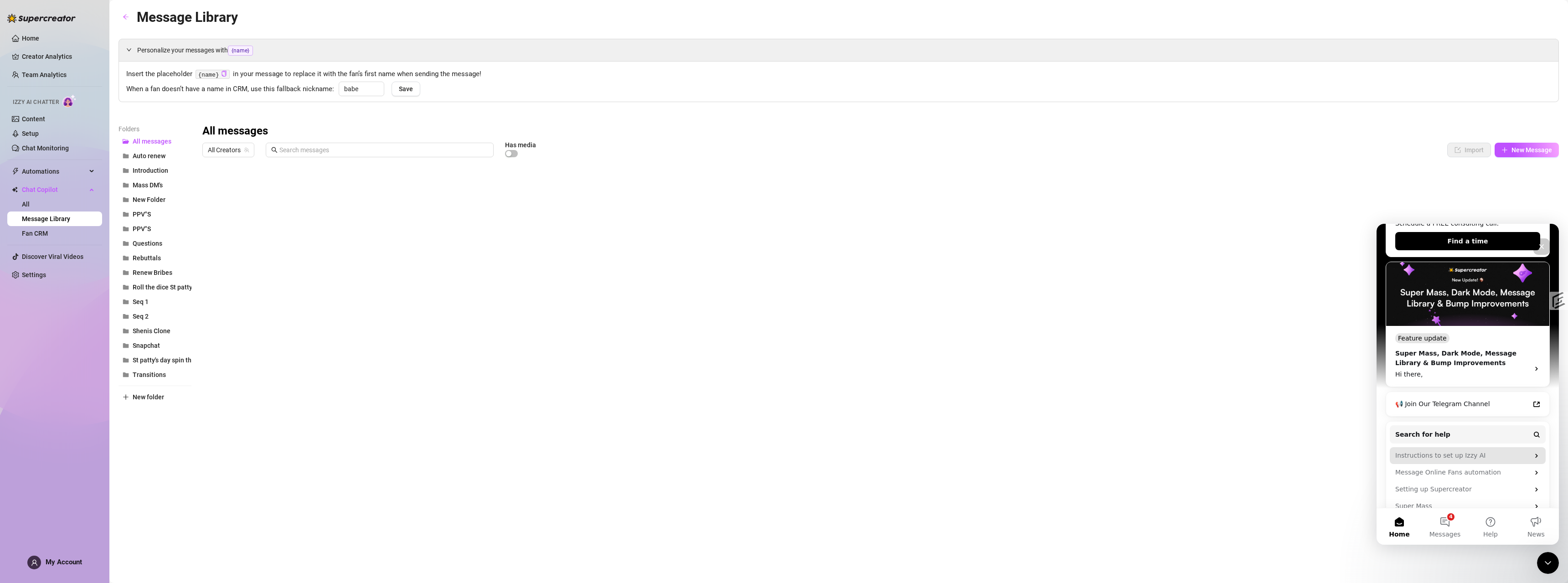
click at [1466, 451] on div "Instructions to set up Izzy AI" at bounding box center [1462, 455] width 134 height 9
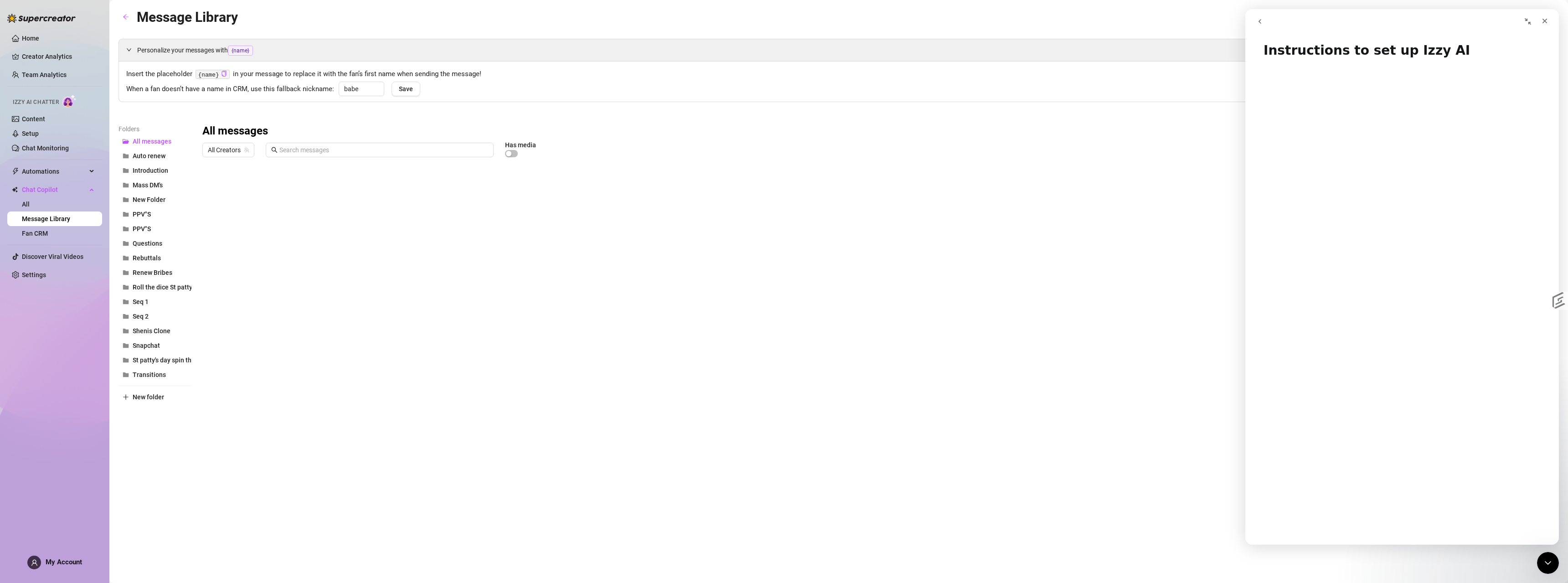
scroll to position [0, 0]
click at [1266, 29] on button "go back" at bounding box center [1260, 21] width 17 height 17
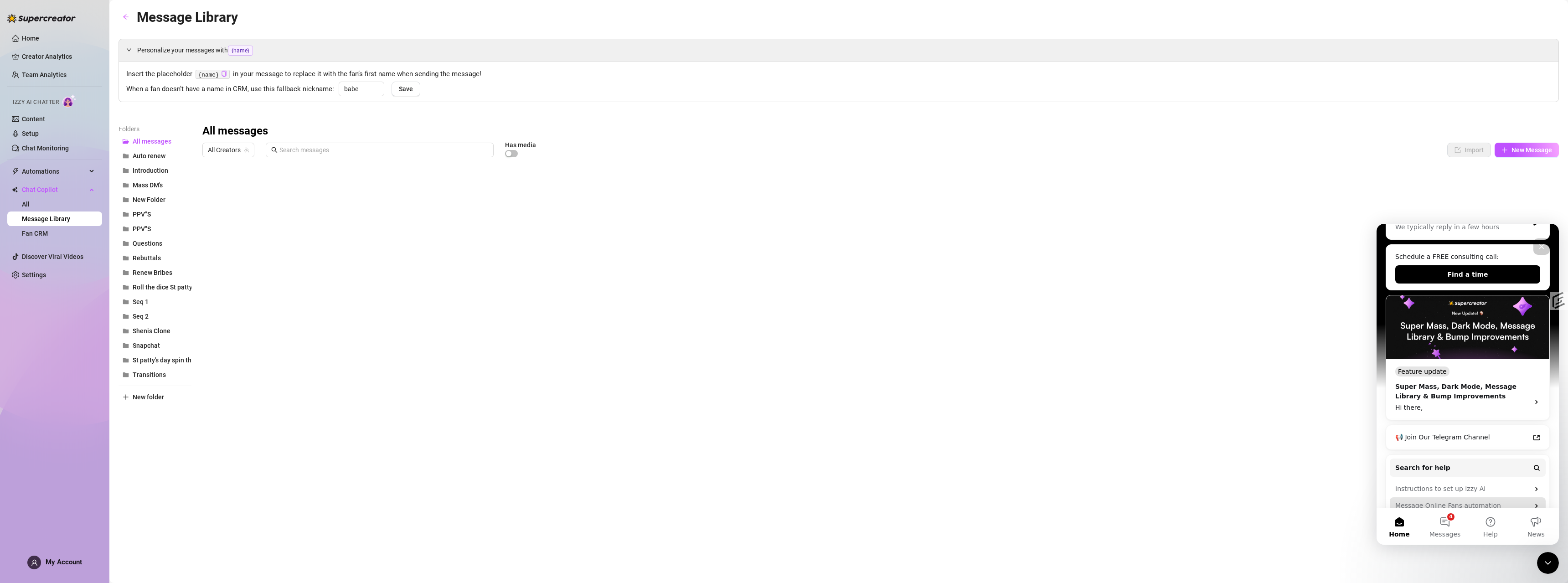
scroll to position [175, 0]
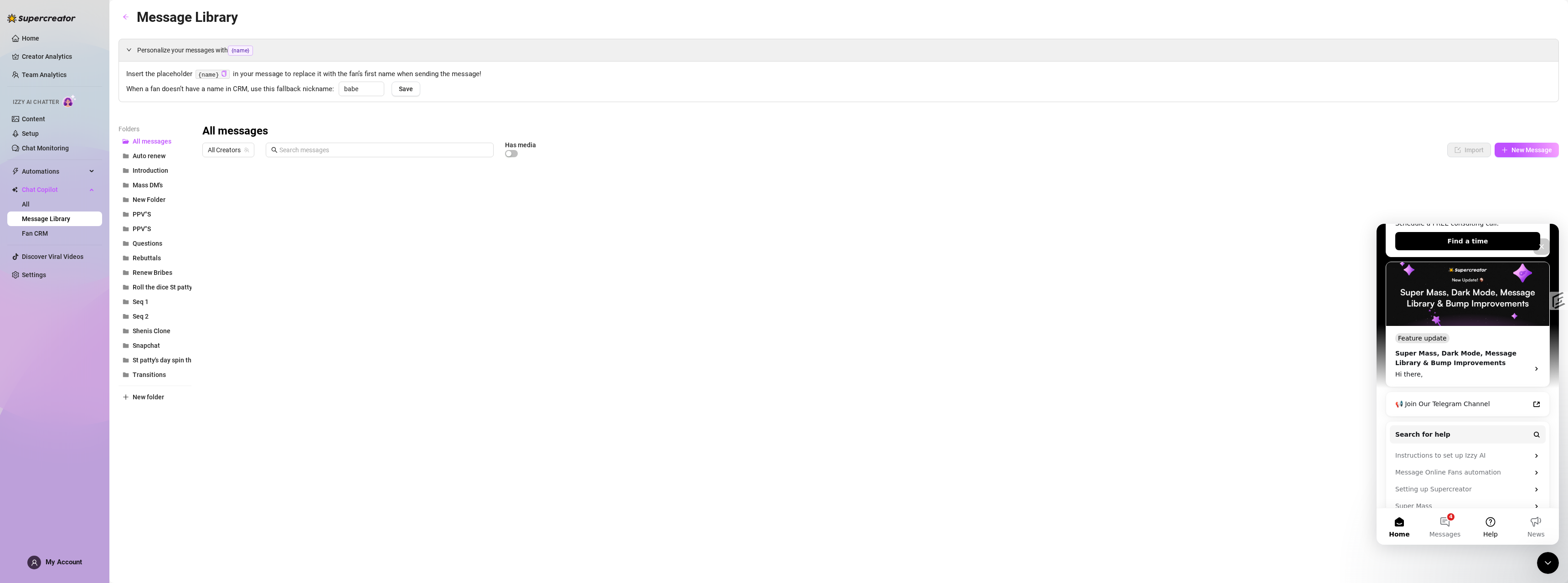
click at [1486, 529] on button "Help" at bounding box center [1490, 526] width 46 height 36
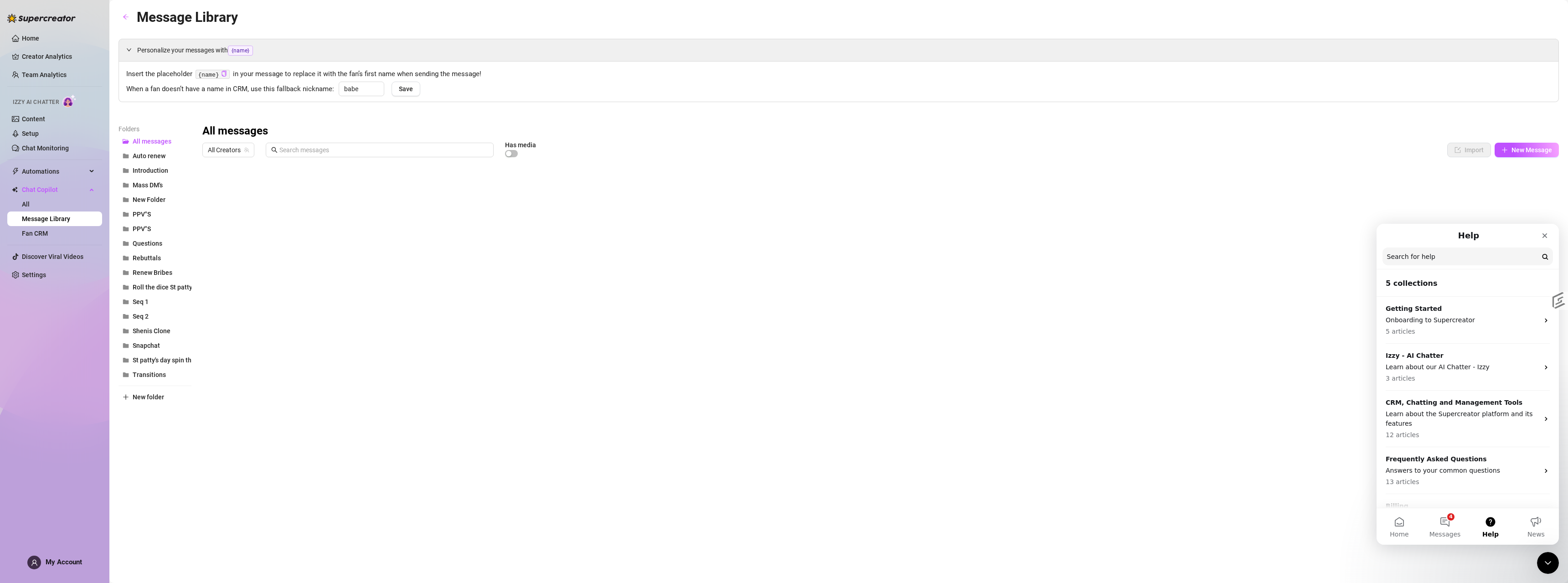
click at [1443, 262] on input "Search for help" at bounding box center [1467, 256] width 170 height 17
type input "izzy"
click at [37, 130] on link "Setup" at bounding box center [30, 134] width 17 height 7
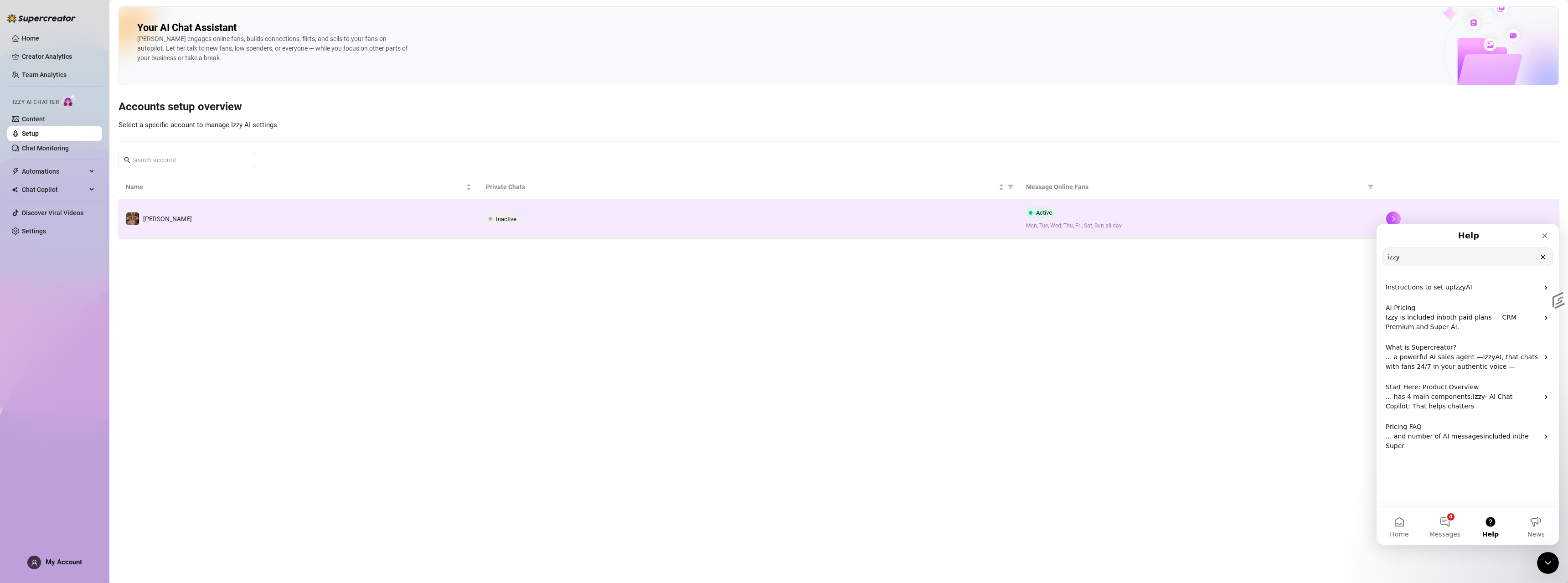
click at [724, 224] on td "Inactive" at bounding box center [748, 218] width 540 height 38
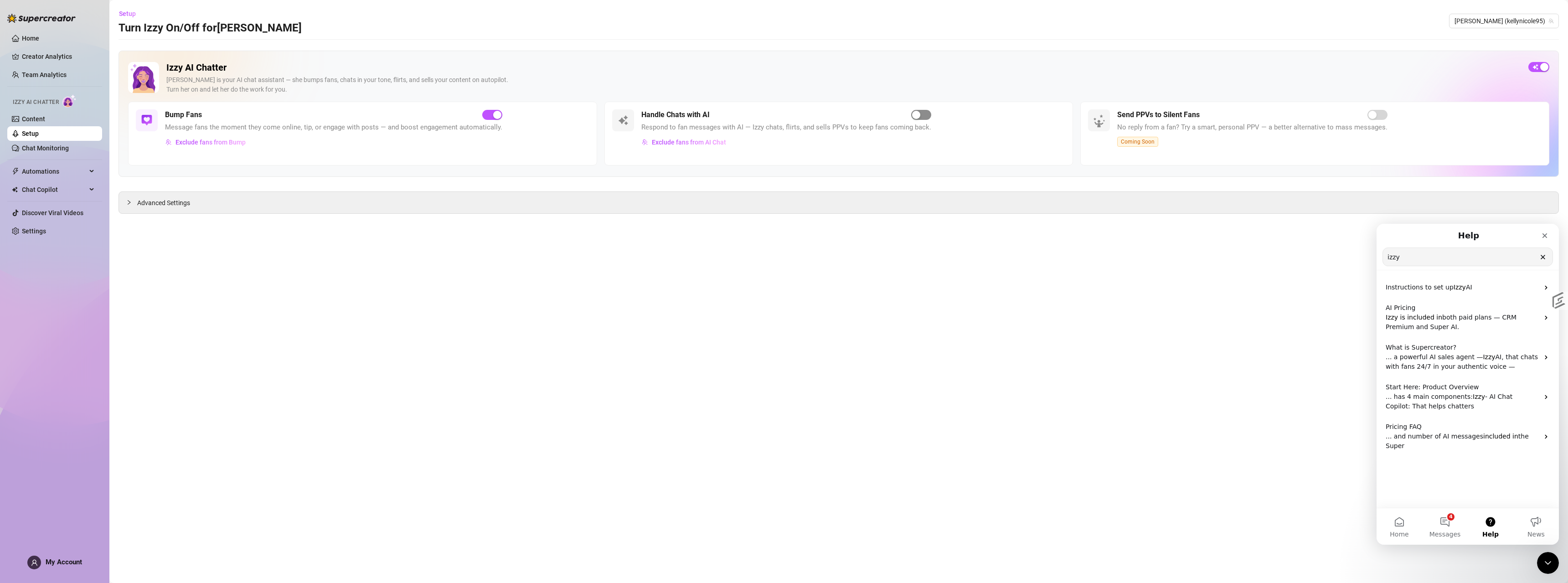
click at [915, 114] on div "button" at bounding box center [916, 114] width 8 height 8
click at [920, 114] on span "button" at bounding box center [921, 115] width 20 height 10
click at [1401, 522] on button "Home" at bounding box center [1399, 526] width 46 height 36
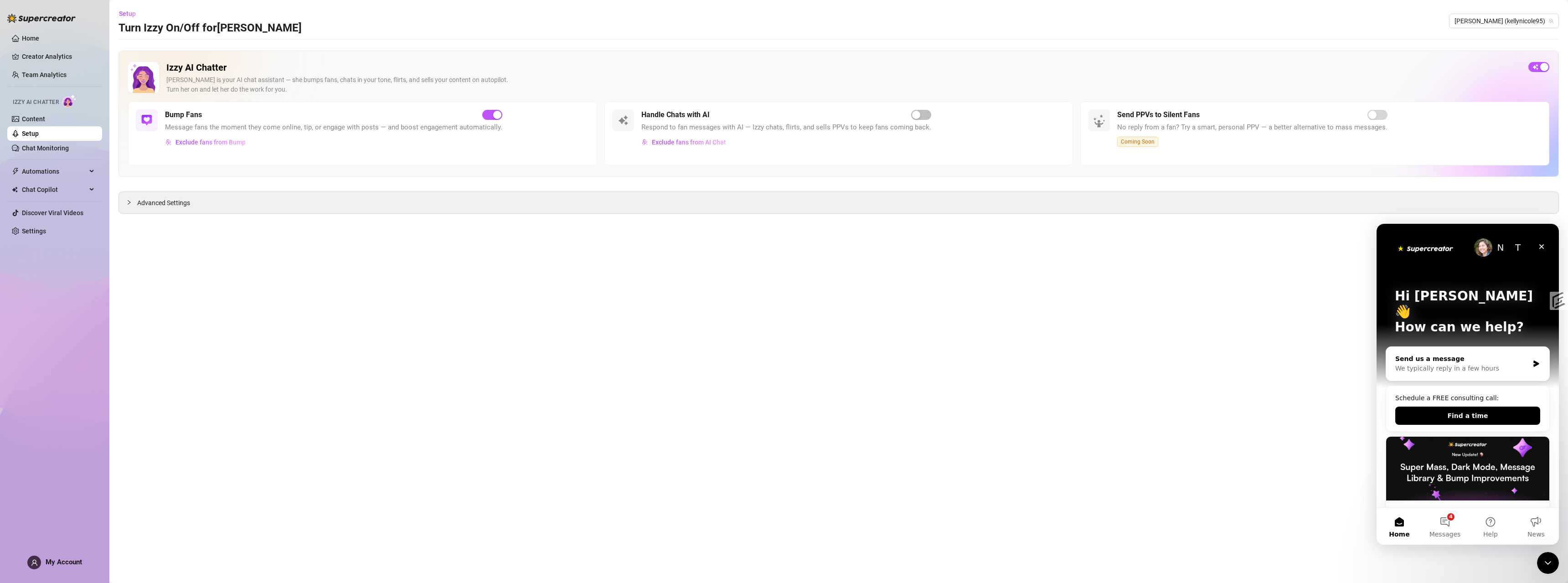
click at [1479, 358] on div "Send us a message We typically reply in a few hours" at bounding box center [1467, 363] width 163 height 34
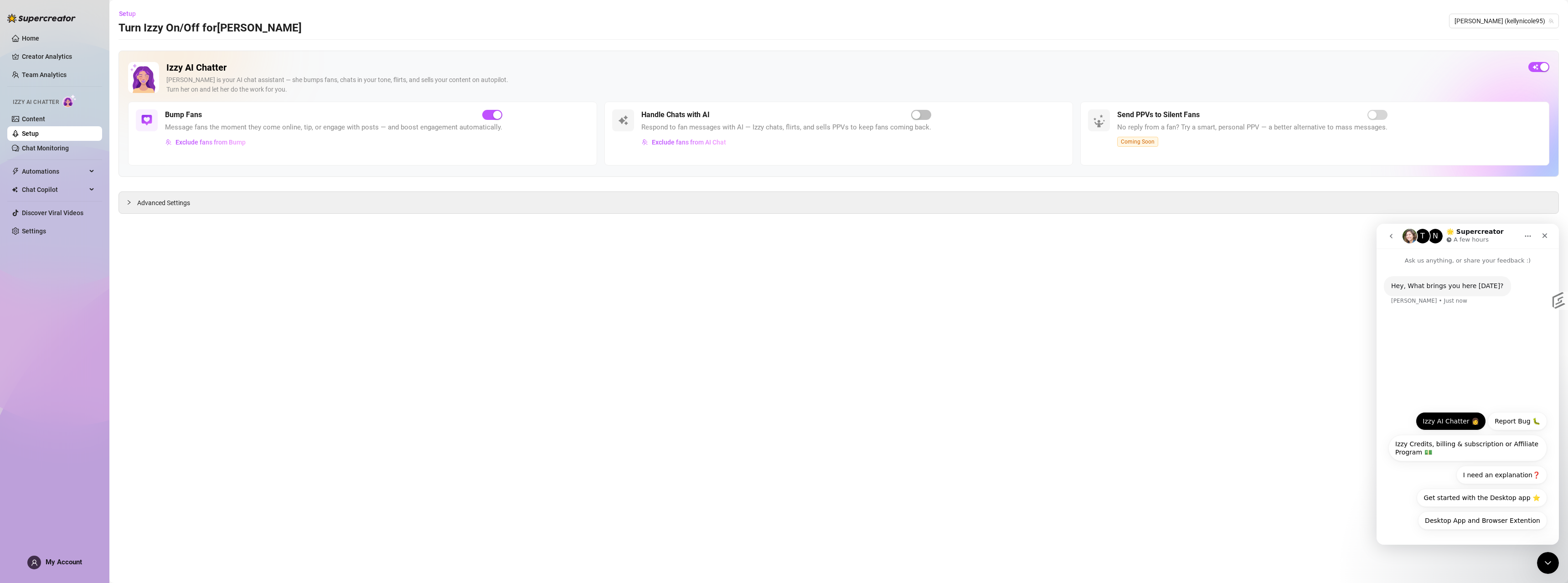
click at [1458, 424] on button "Izzy AI Chatter 👩" at bounding box center [1451, 421] width 70 height 18
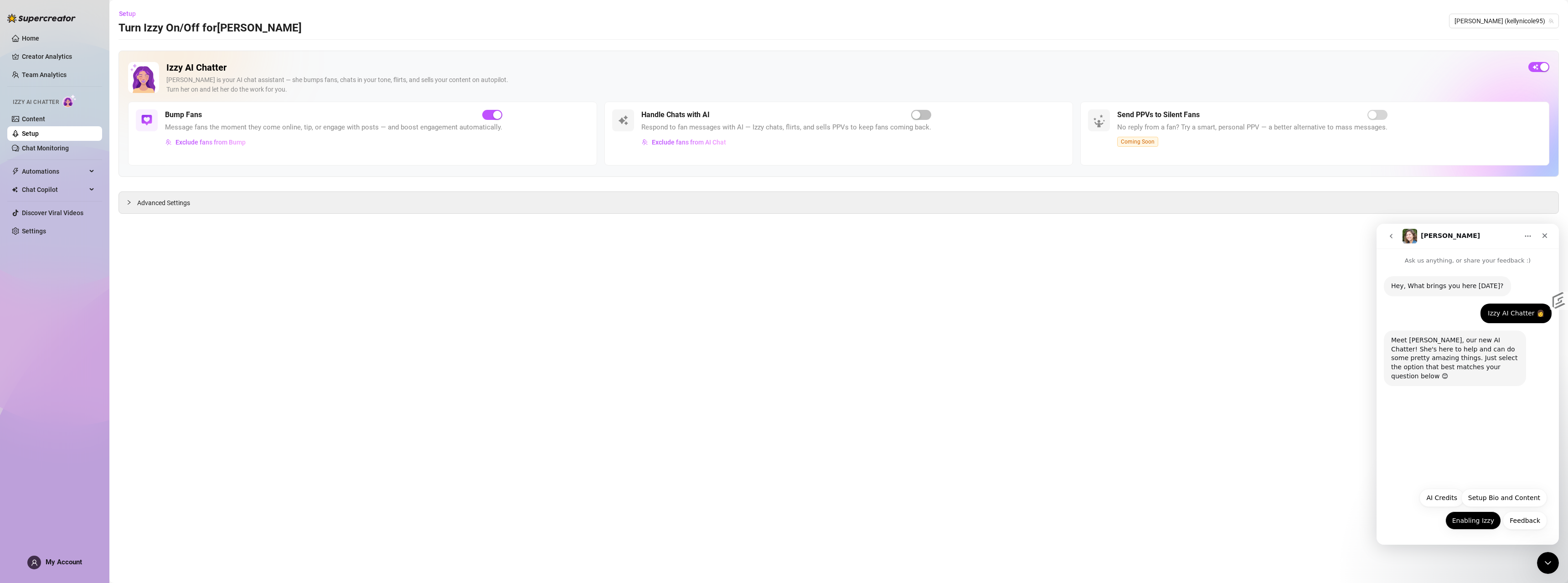
click at [1484, 522] on button "Enabling Izzy" at bounding box center [1473, 520] width 56 height 18
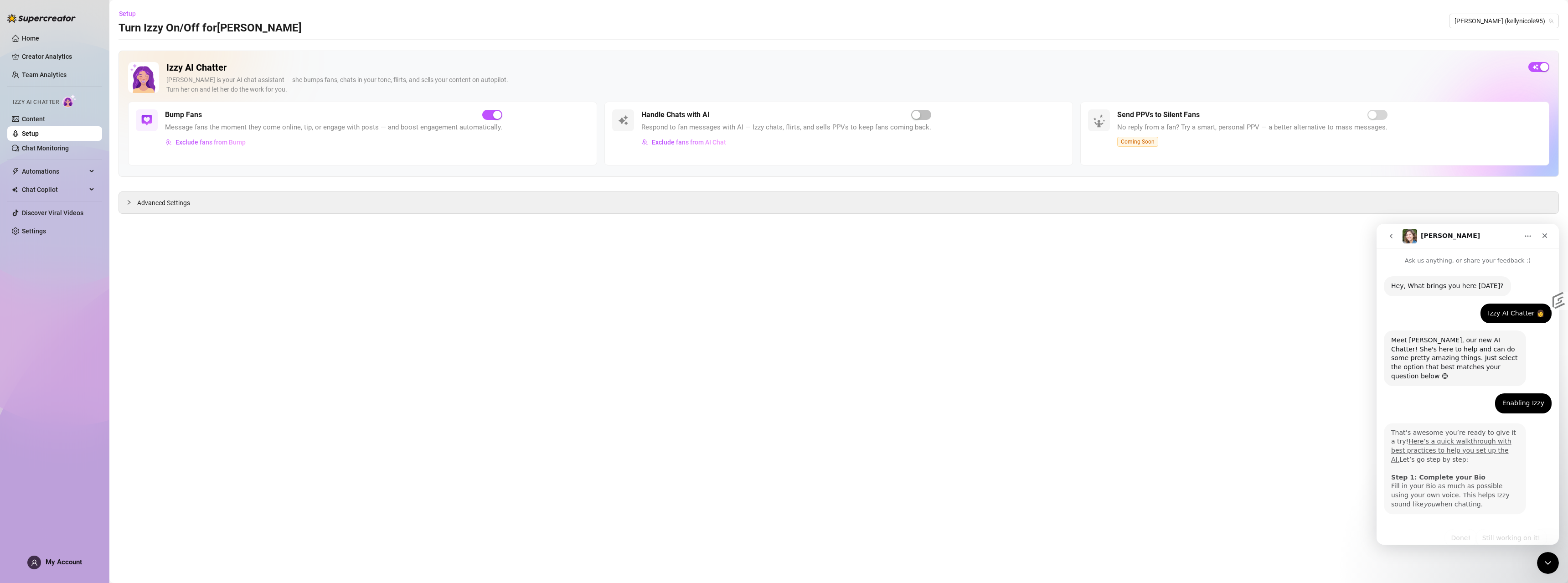
scroll to position [9, 0]
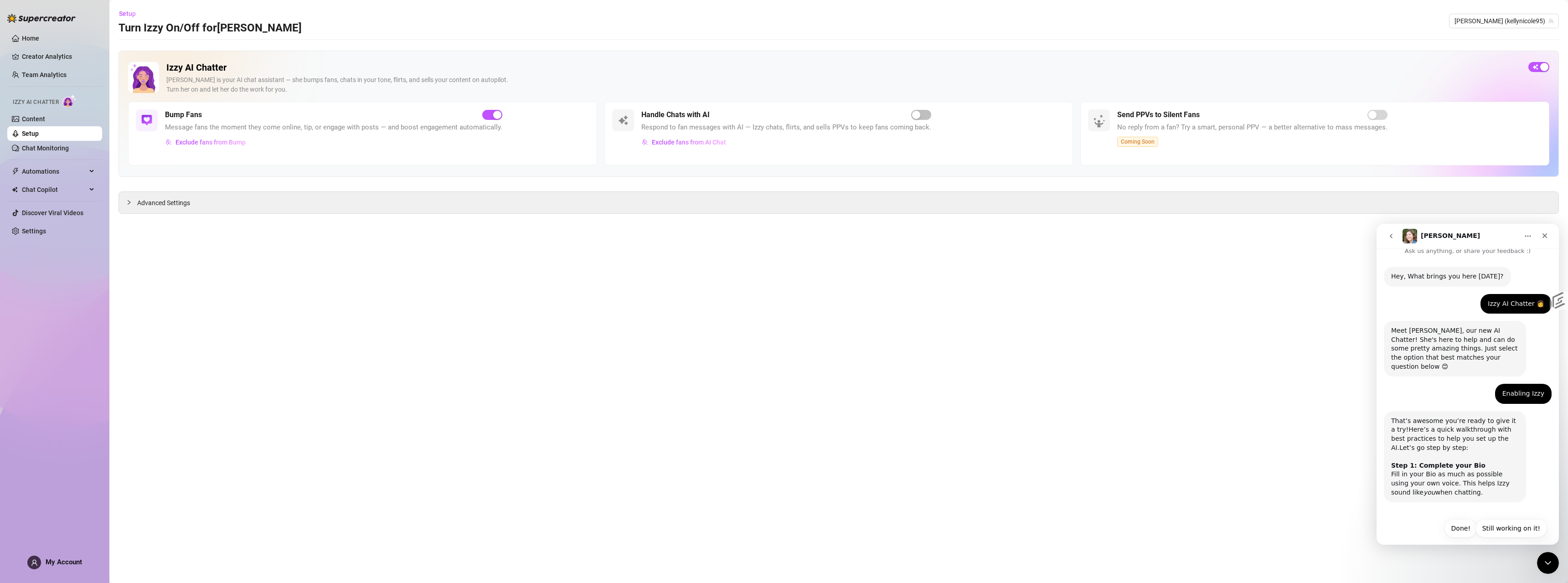
click at [1452, 431] on link "Here’s a quick walkthrough with best practices to help you set up the AI." at bounding box center [1451, 438] width 121 height 25
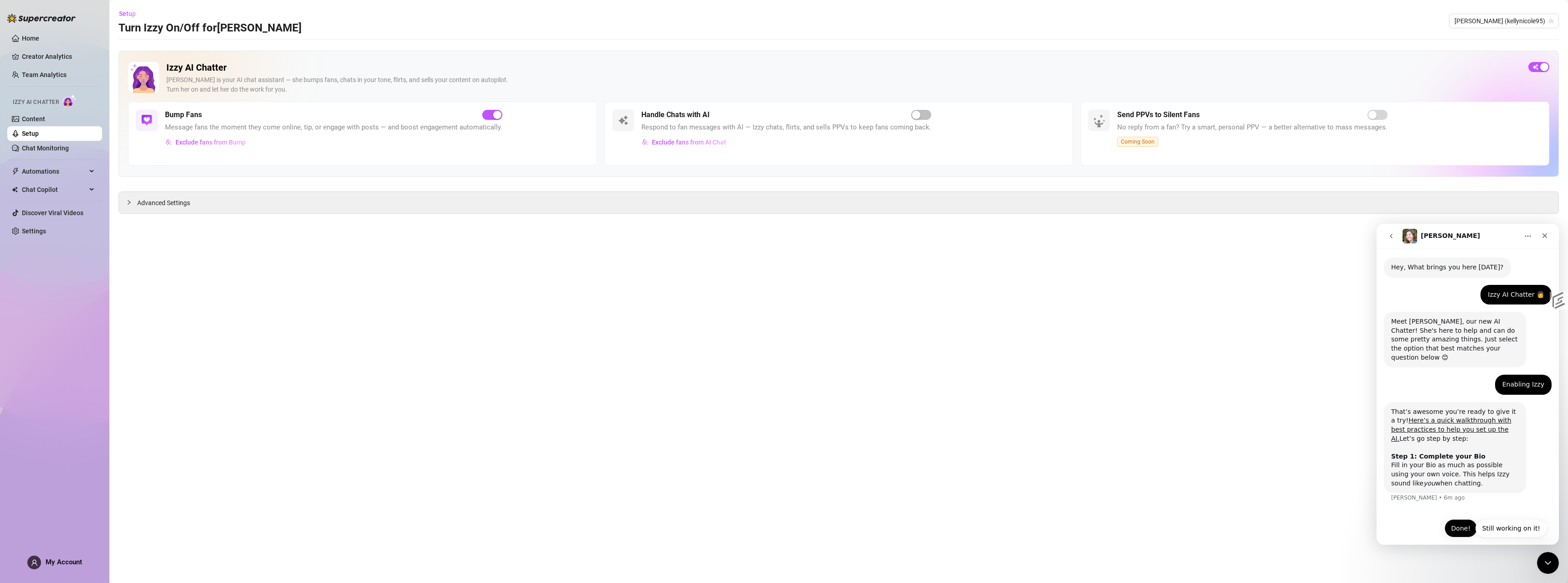
click at [1461, 519] on button "Done!" at bounding box center [1461, 527] width 33 height 18
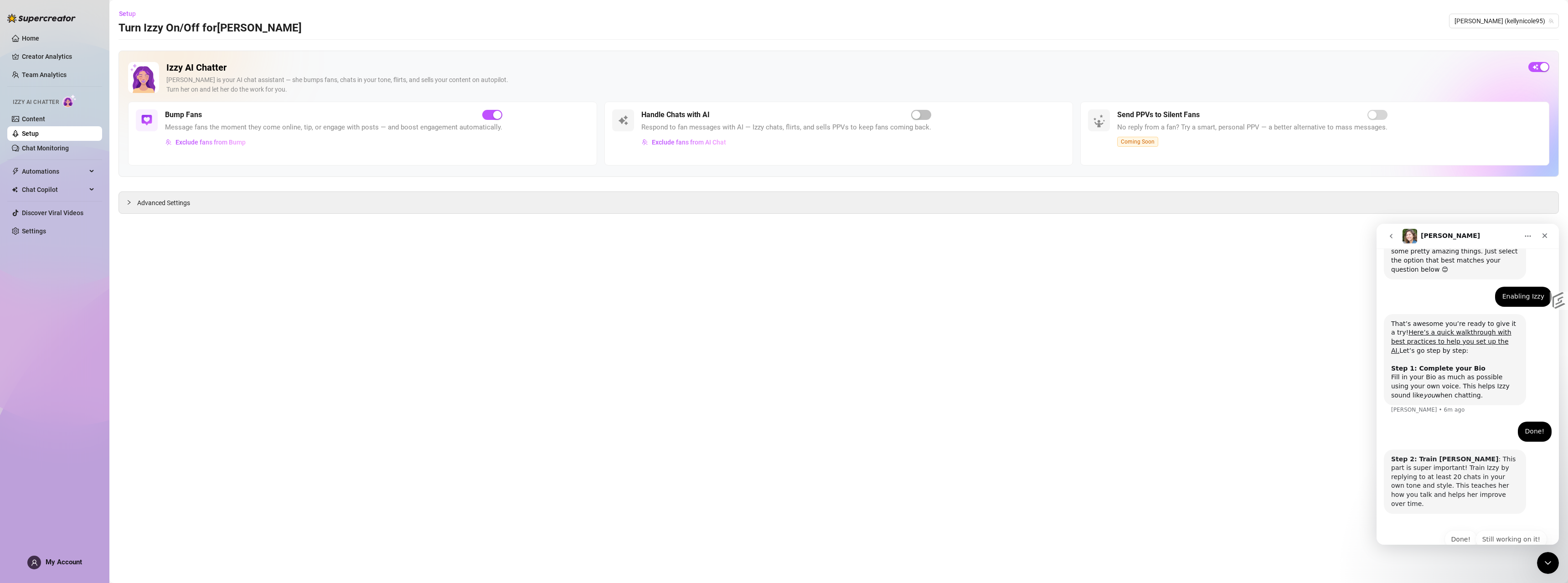
scroll to position [109, 0]
click at [1464, 528] on button "Done!" at bounding box center [1461, 537] width 33 height 18
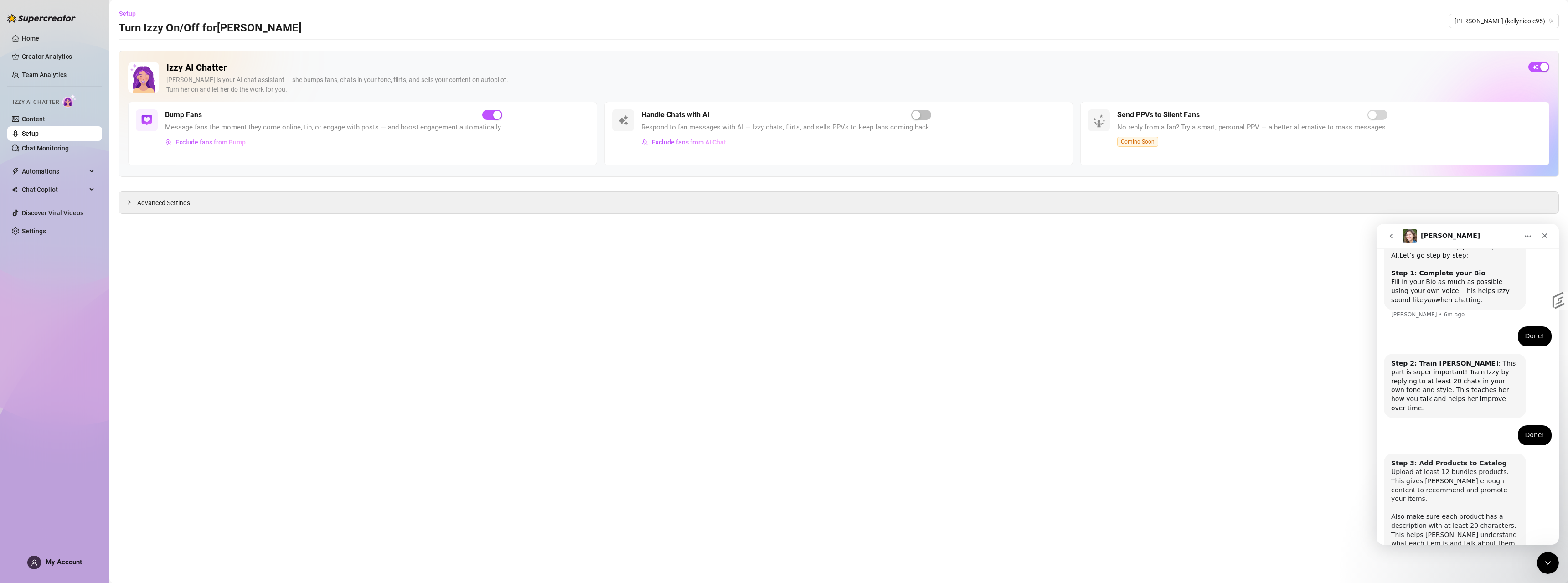
scroll to position [234, 0]
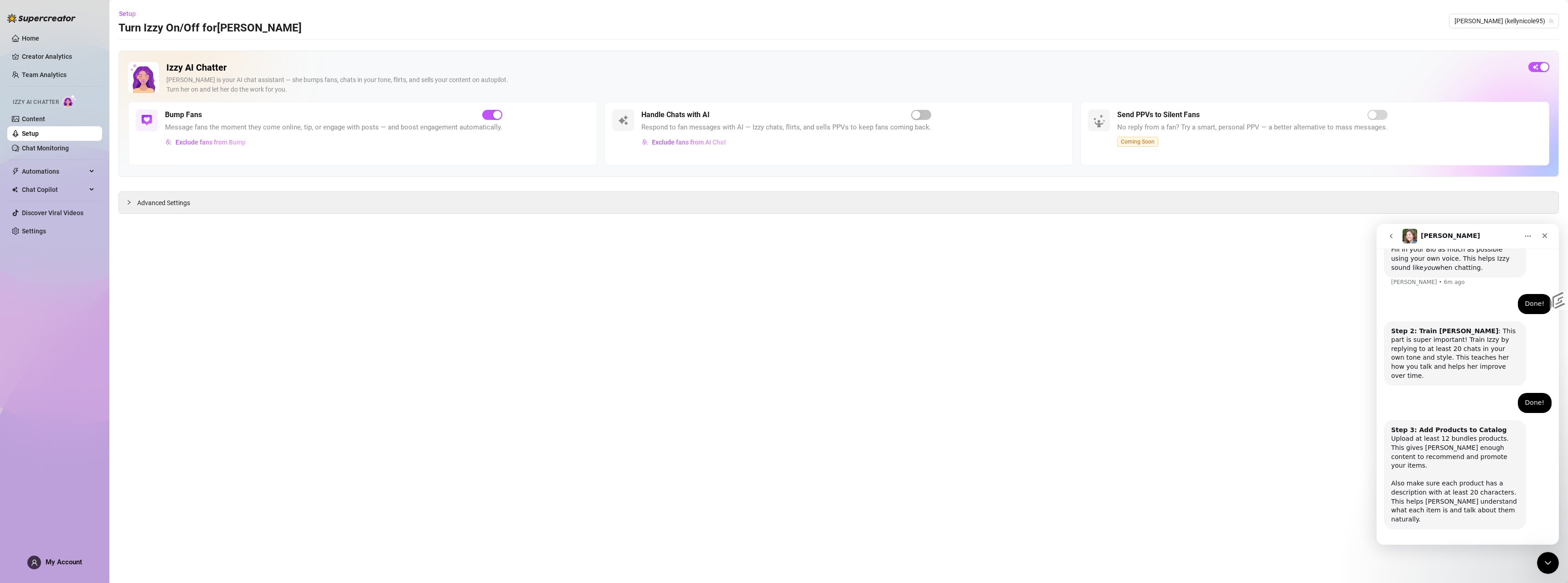
click at [1453, 546] on button "Done!" at bounding box center [1461, 554] width 33 height 18
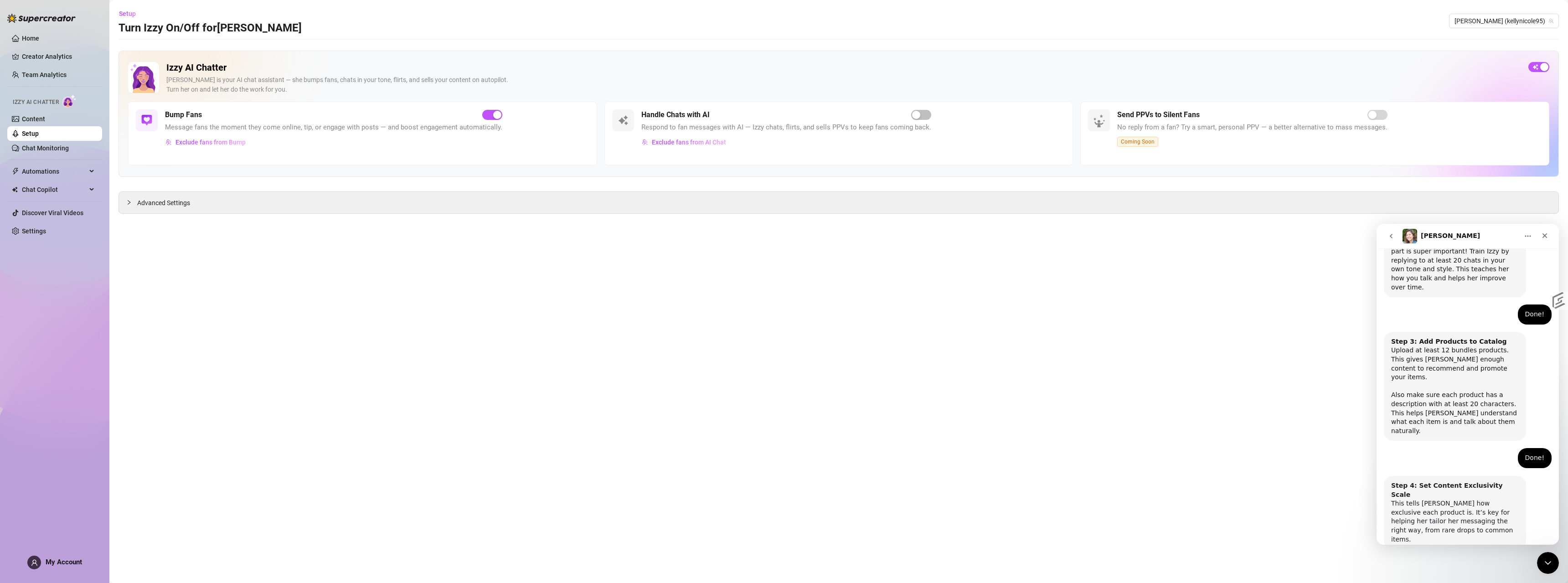
scroll to position [325, 0]
click at [1464, 564] on button "Done!" at bounding box center [1461, 572] width 33 height 18
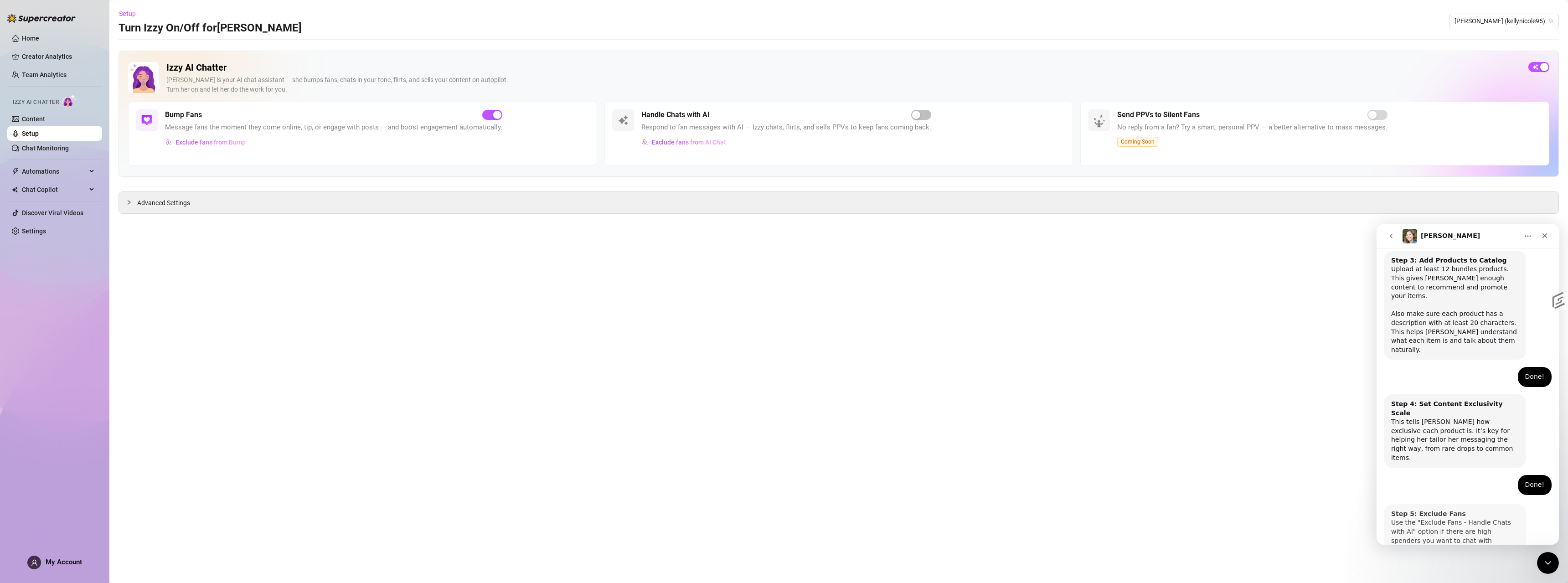
scroll to position [406, 0]
click at [1456, 573] on button "Done!" at bounding box center [1461, 582] width 33 height 18
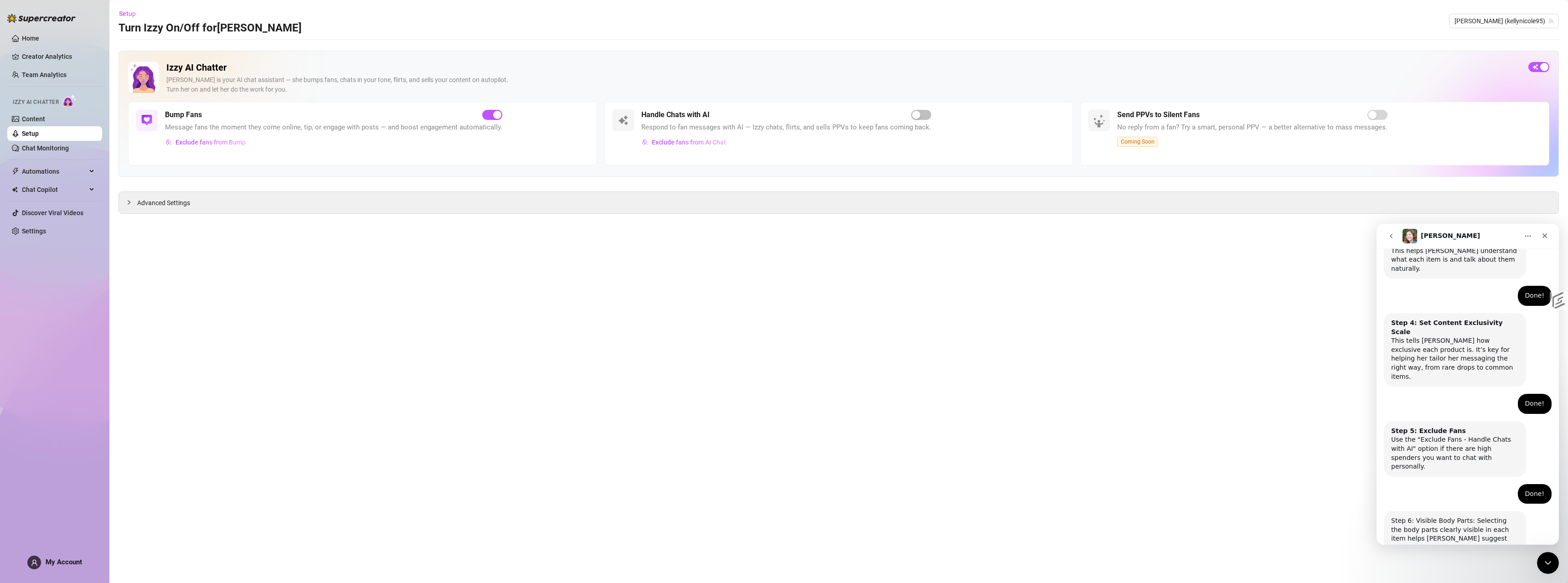
scroll to position [487, 0]
click at [1451, 581] on button "Done!" at bounding box center [1461, 590] width 33 height 18
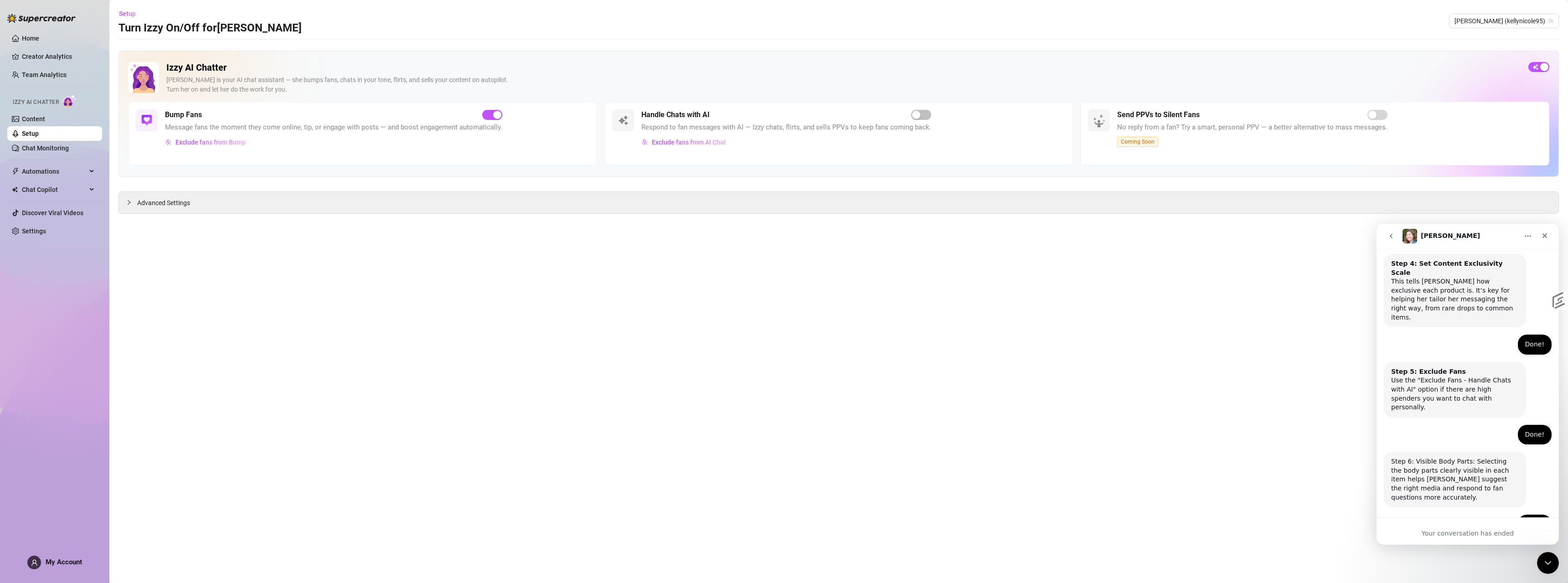
scroll to position [571, 0]
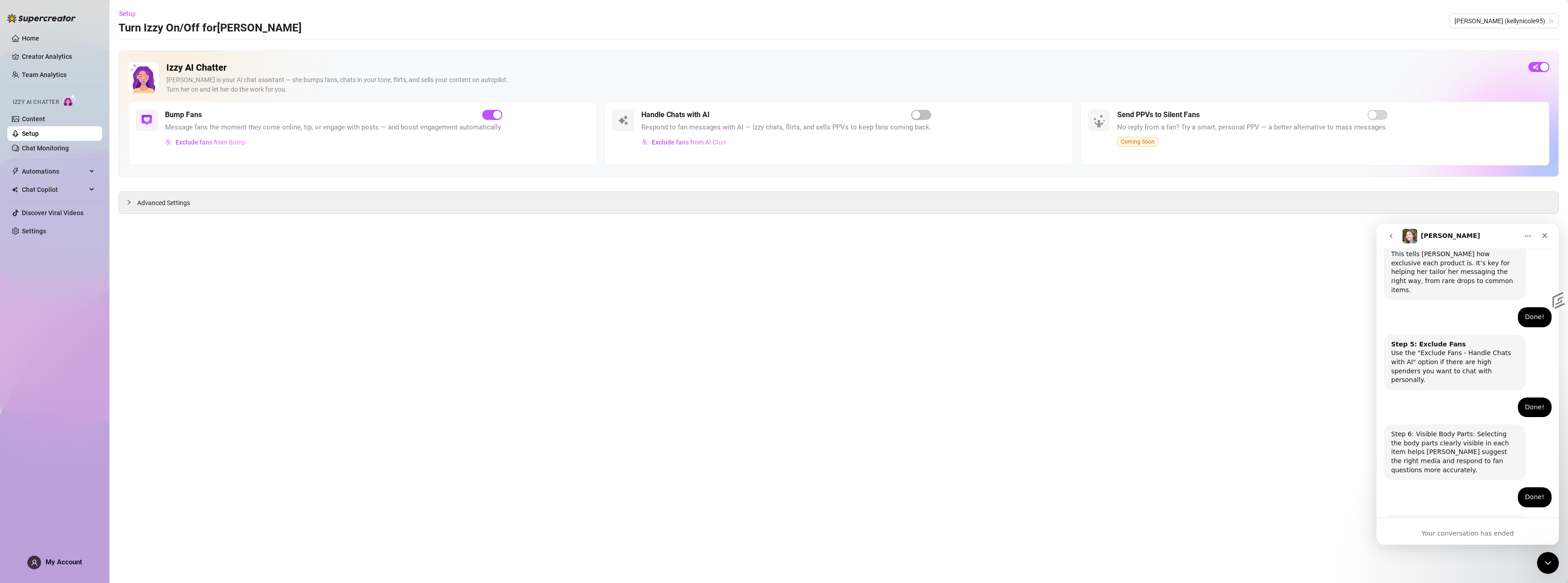
click at [1423, 67] on h2 "Izzy AI Chatter" at bounding box center [843, 67] width 1354 height 11
click at [1424, 67] on h2 "Izzy AI Chatter" at bounding box center [843, 67] width 1354 height 11
click at [22, 115] on link "Content" at bounding box center [33, 119] width 23 height 7
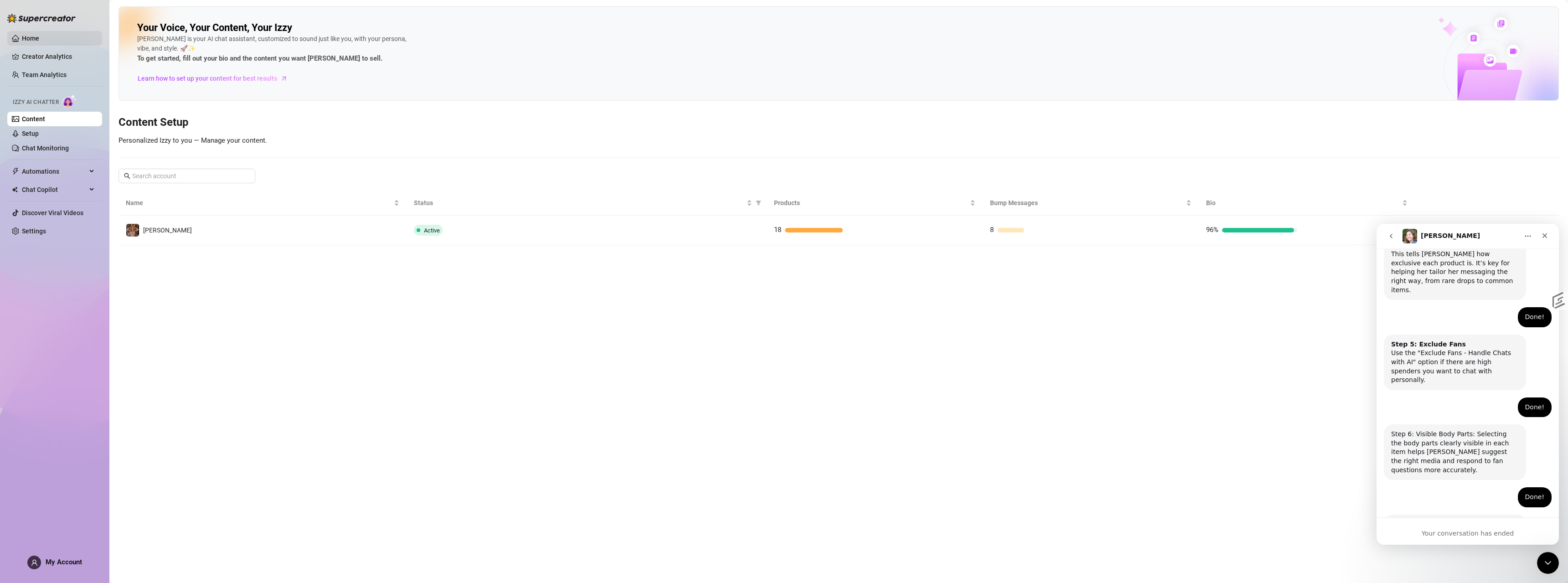
click at [22, 34] on link "Home" at bounding box center [31, 38] width 17 height 7
